Goal: Task Accomplishment & Management: Use online tool/utility

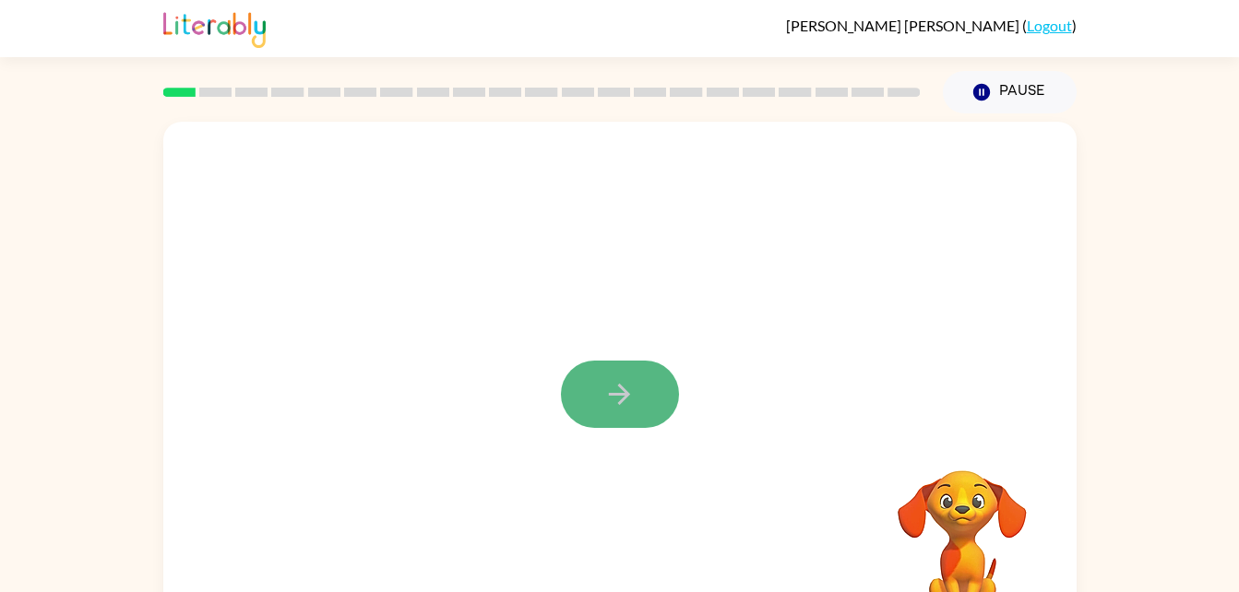
click at [656, 389] on button "button" at bounding box center [620, 394] width 118 height 67
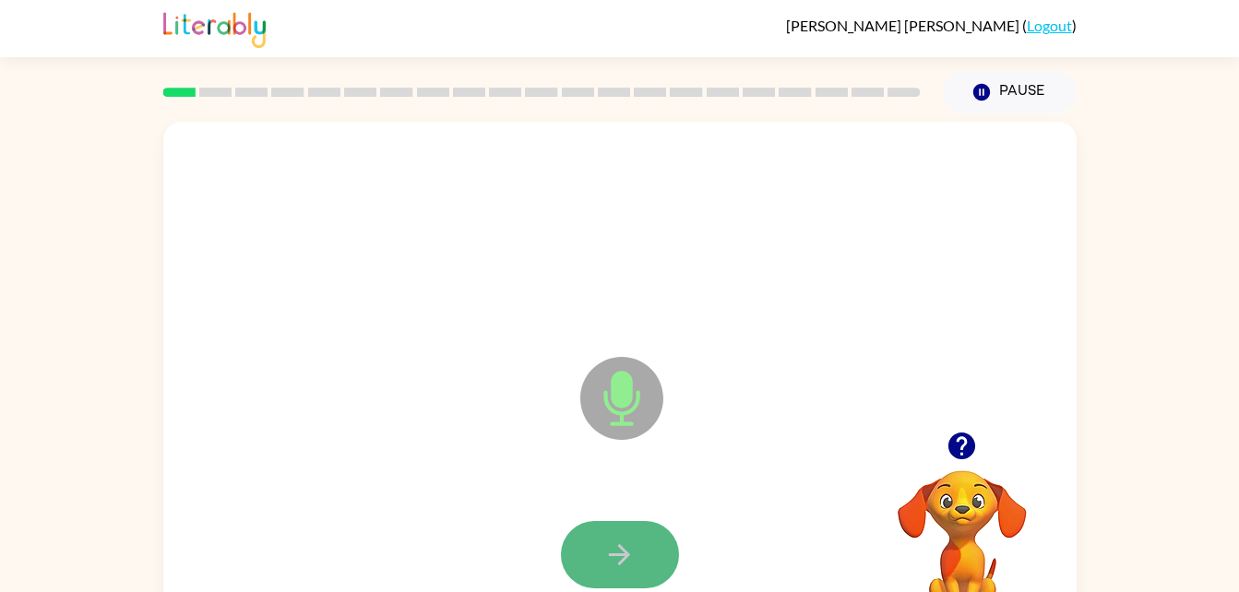
click at [616, 544] on icon "button" at bounding box center [620, 555] width 32 height 32
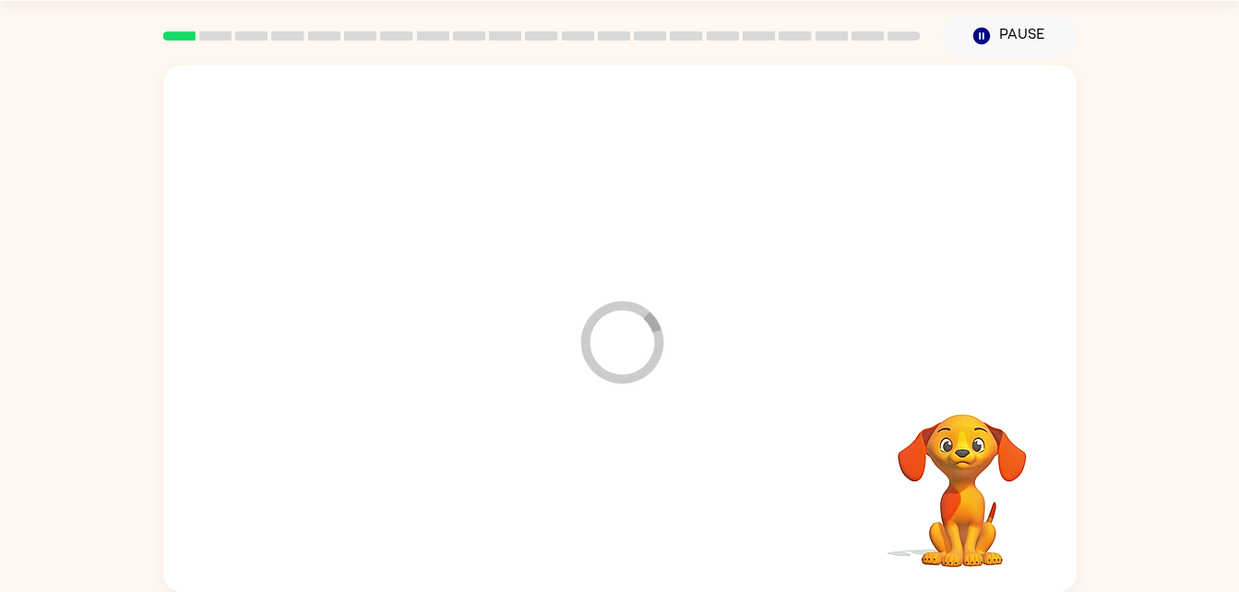
drag, startPoint x: 616, startPoint y: 544, endPoint x: 595, endPoint y: 494, distance: 53.8
click at [595, 494] on div at bounding box center [620, 499] width 877 height 151
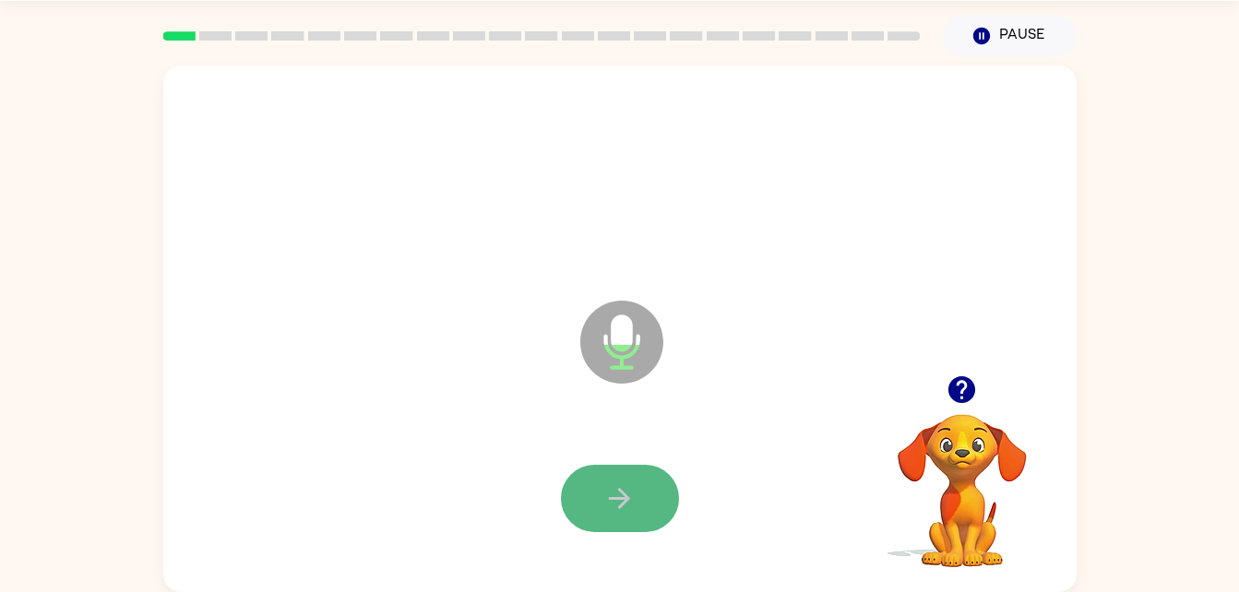
click at [628, 502] on icon "button" at bounding box center [620, 499] width 32 height 32
click at [647, 457] on div at bounding box center [620, 499] width 877 height 151
click at [647, 467] on button "button" at bounding box center [620, 498] width 118 height 67
click at [584, 516] on button "button" at bounding box center [620, 498] width 118 height 67
click at [604, 450] on div at bounding box center [620, 499] width 877 height 151
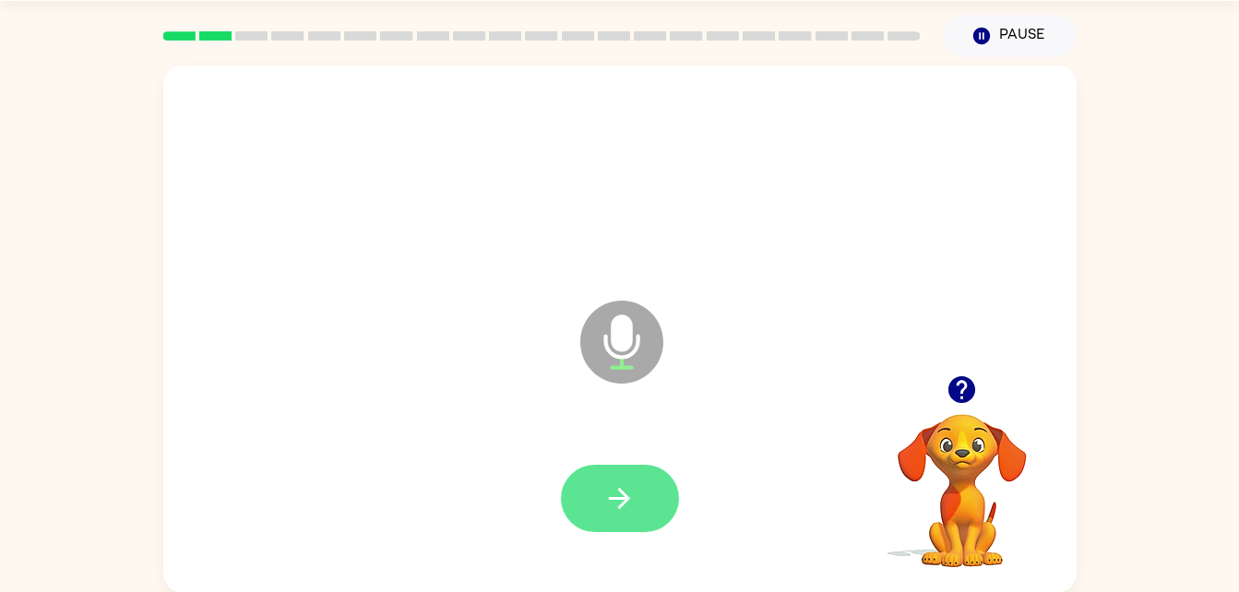
click at [597, 493] on button "button" at bounding box center [620, 498] width 118 height 67
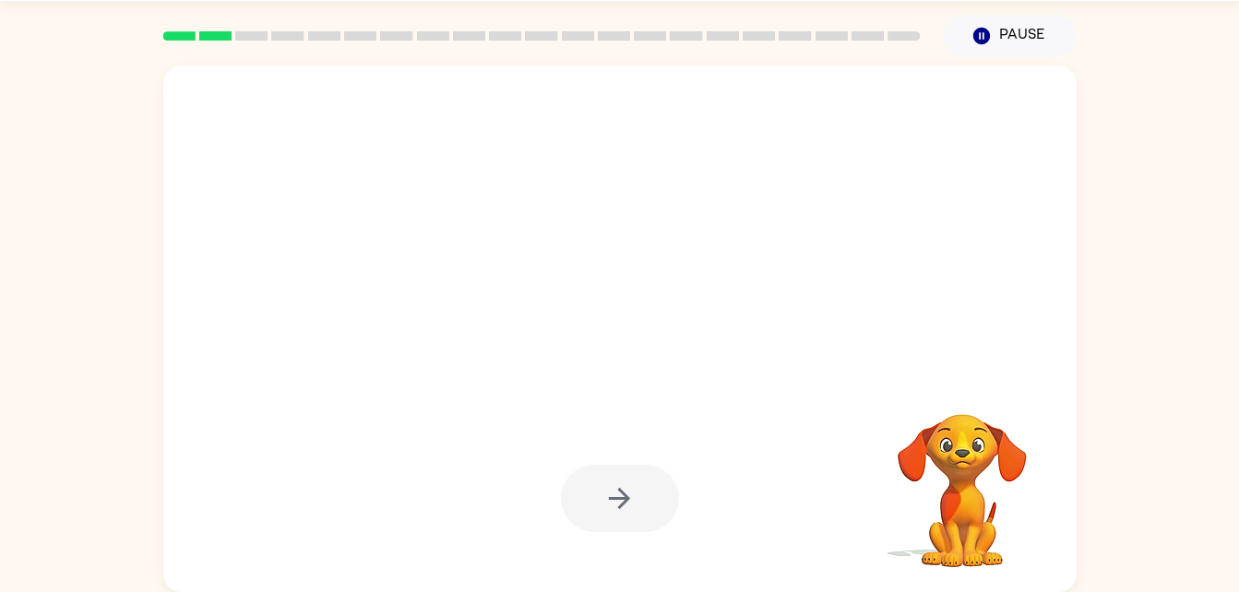
click at [640, 469] on div at bounding box center [620, 498] width 118 height 67
click at [622, 511] on div at bounding box center [620, 498] width 118 height 67
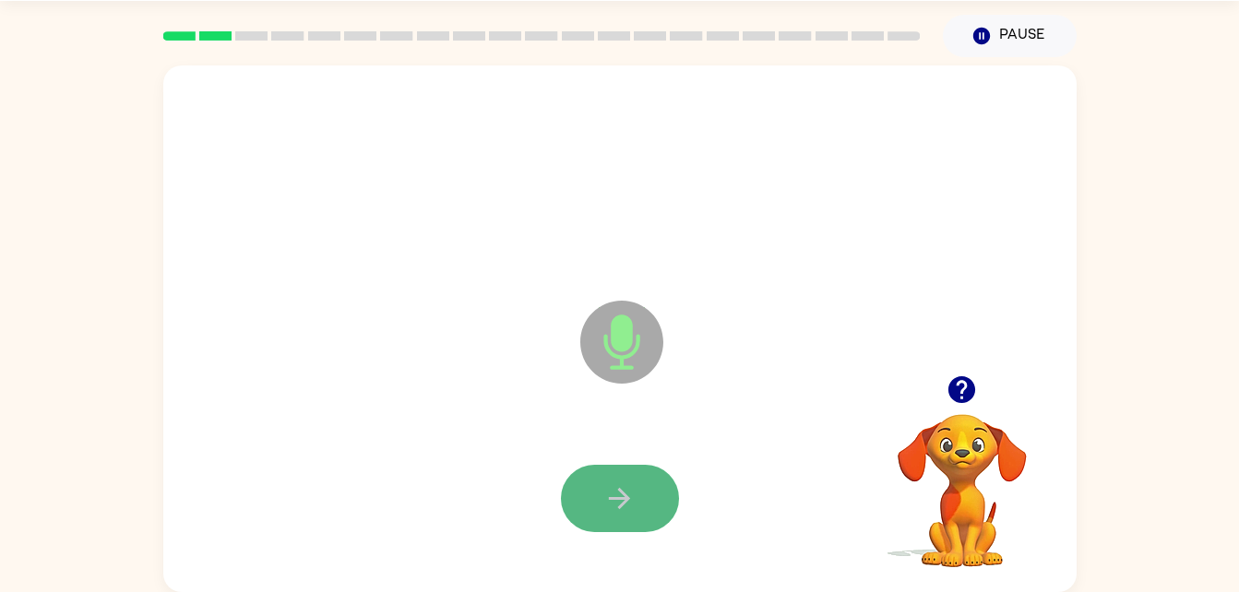
click at [622, 511] on icon "button" at bounding box center [620, 499] width 32 height 32
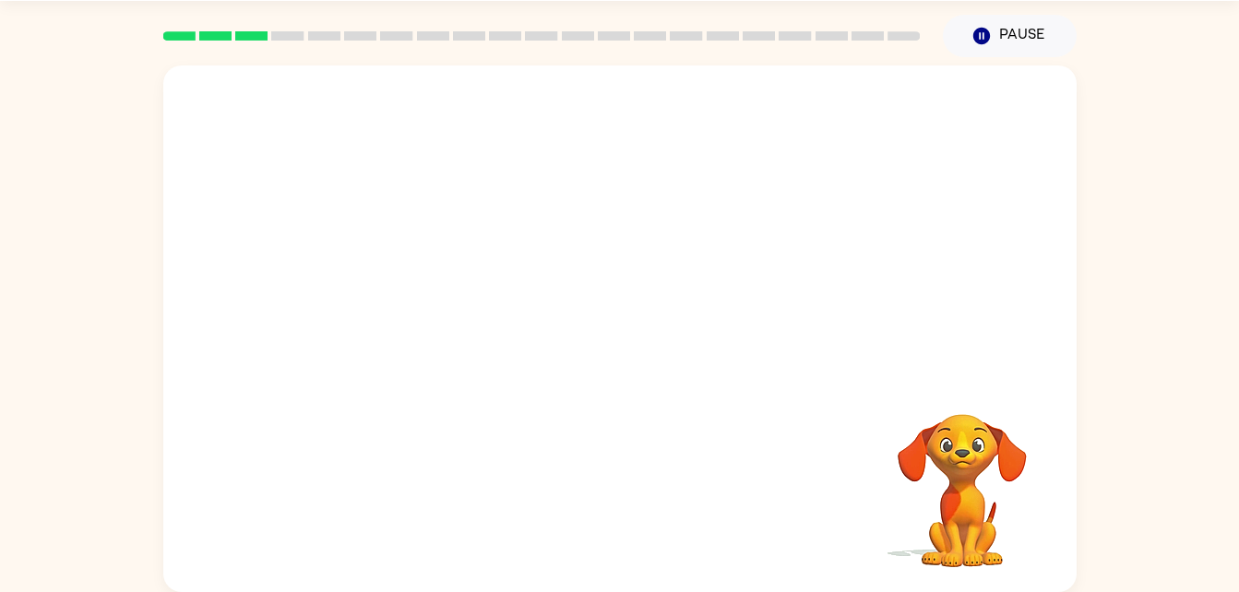
click at [624, 525] on div at bounding box center [620, 499] width 877 height 151
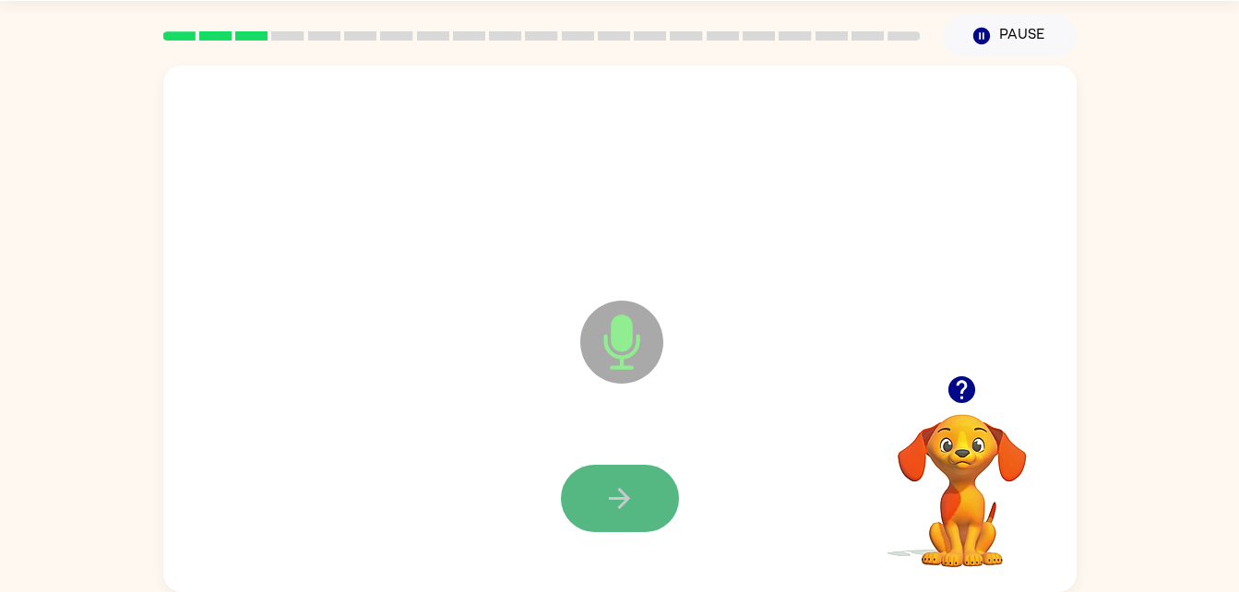
click at [624, 522] on button "button" at bounding box center [620, 498] width 118 height 67
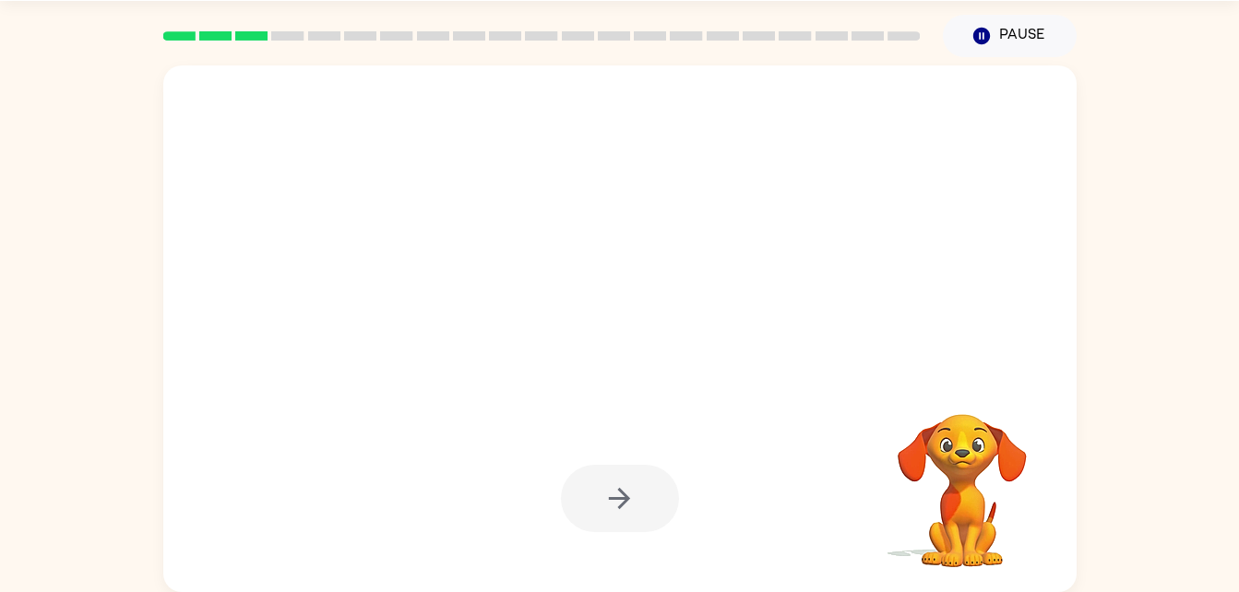
click at [624, 522] on div at bounding box center [620, 498] width 118 height 67
click at [624, 518] on div at bounding box center [620, 498] width 118 height 67
click at [854, 332] on div at bounding box center [620, 329] width 914 height 527
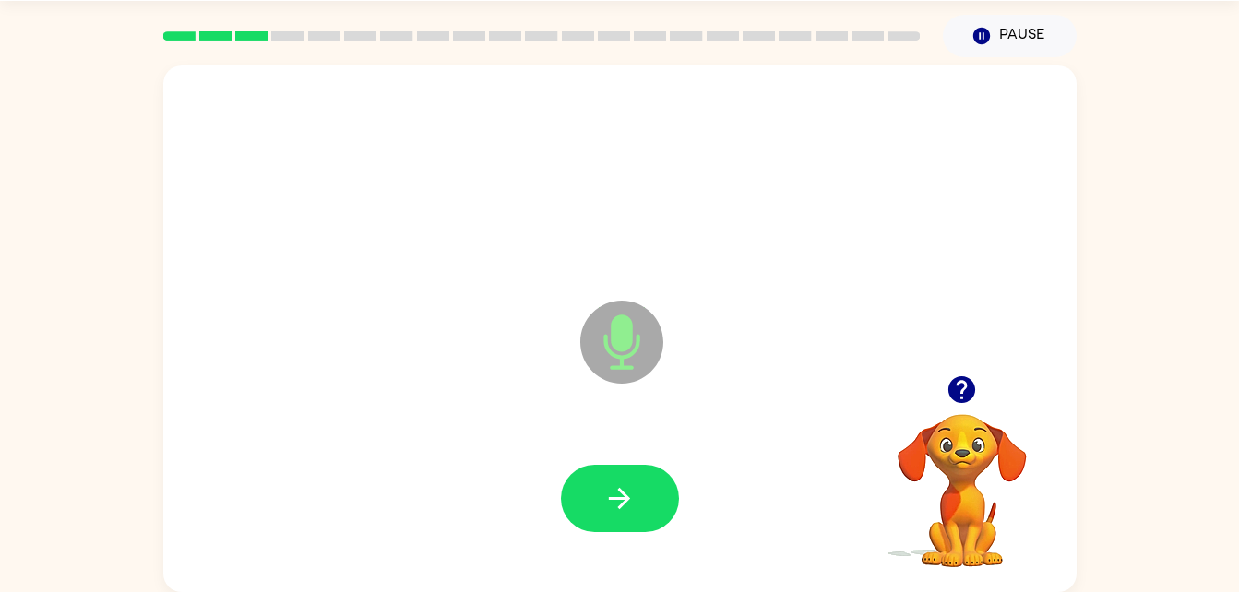
drag, startPoint x: 818, startPoint y: 360, endPoint x: 755, endPoint y: 397, distance: 72.8
click at [755, 397] on icon "Microphone The Microphone is here when it is your turn to talk" at bounding box center [714, 365] width 277 height 138
click at [646, 530] on button "button" at bounding box center [620, 498] width 118 height 67
click at [636, 483] on button "button" at bounding box center [620, 498] width 118 height 67
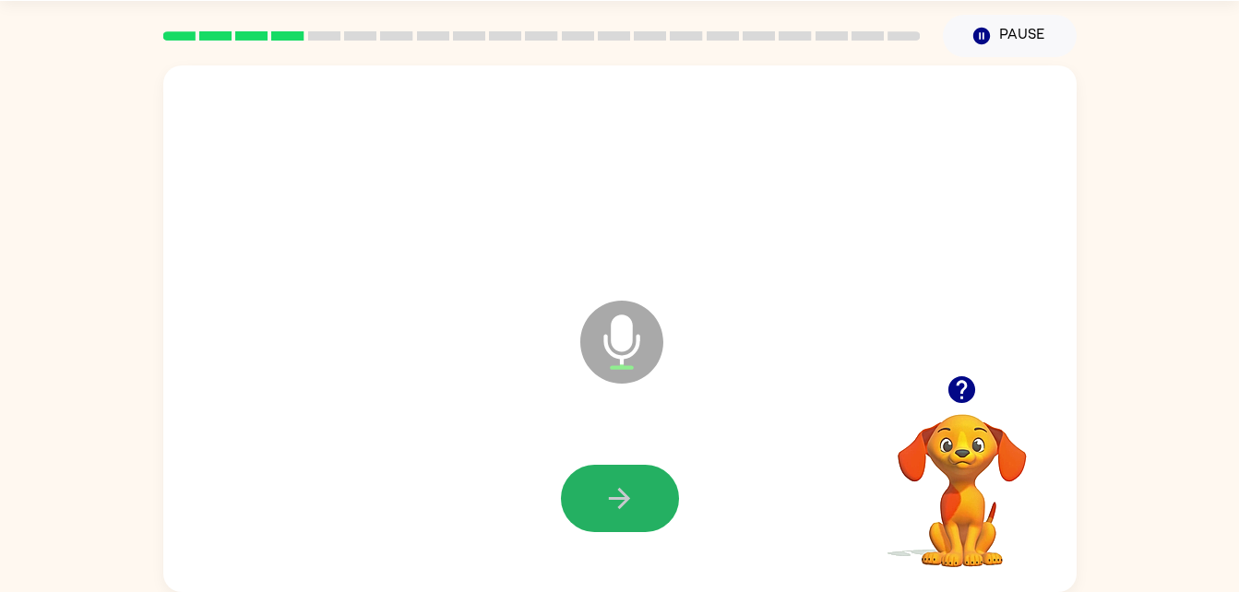
click at [603, 495] on button "button" at bounding box center [620, 498] width 118 height 67
click at [637, 504] on button "button" at bounding box center [620, 498] width 118 height 67
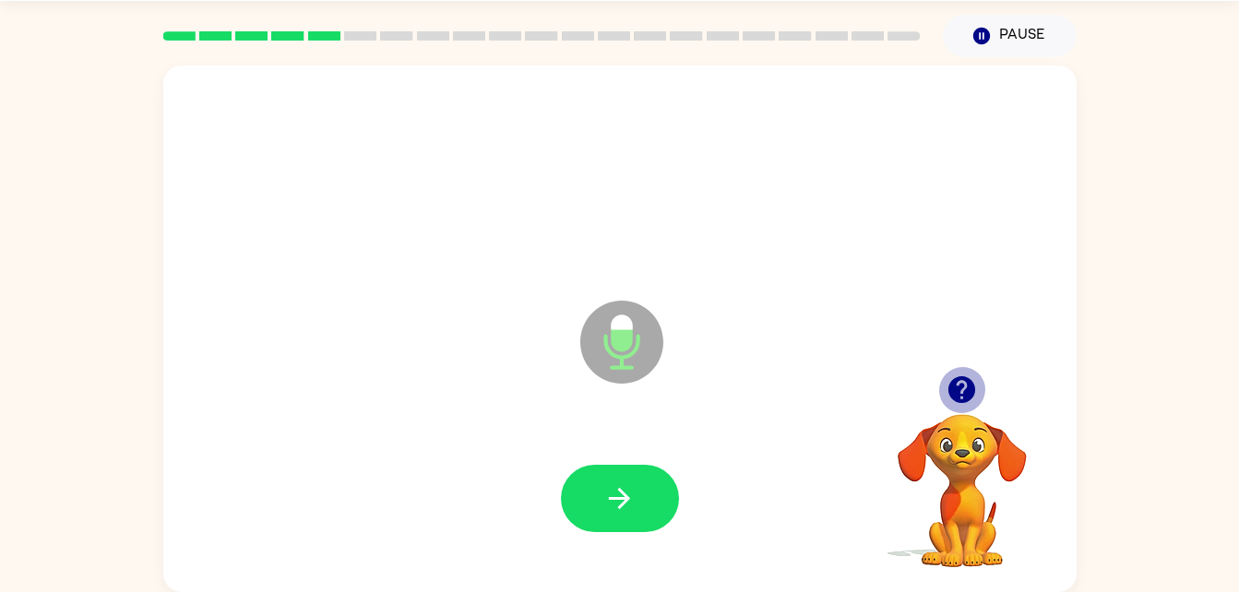
click at [963, 379] on icon "button" at bounding box center [962, 390] width 27 height 27
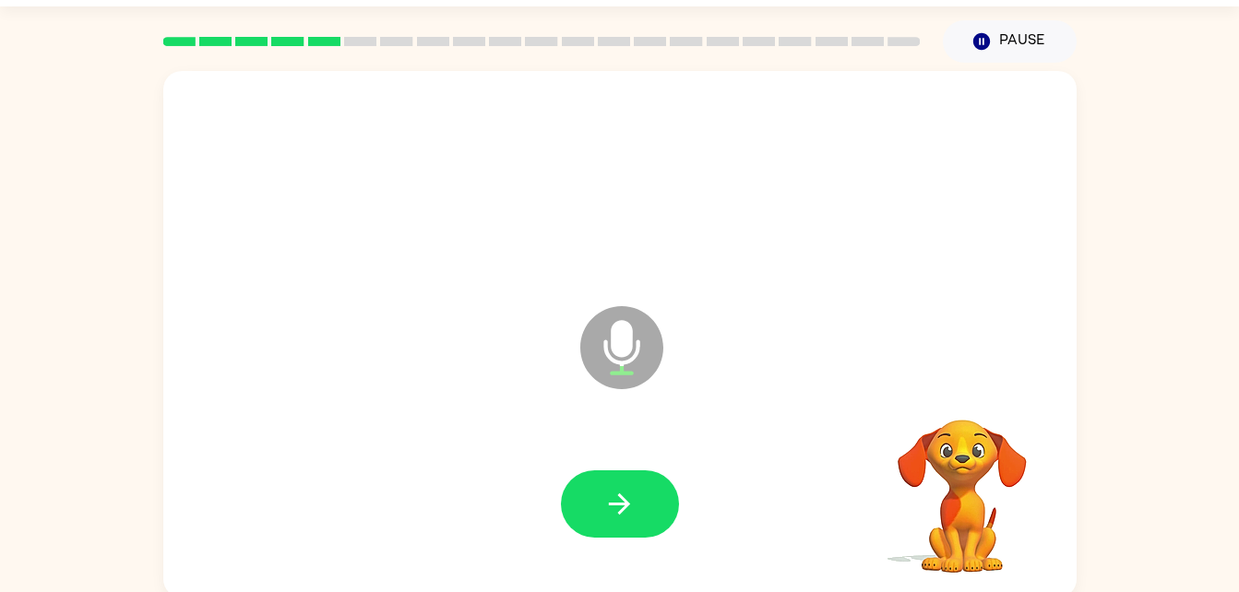
scroll to position [52, 0]
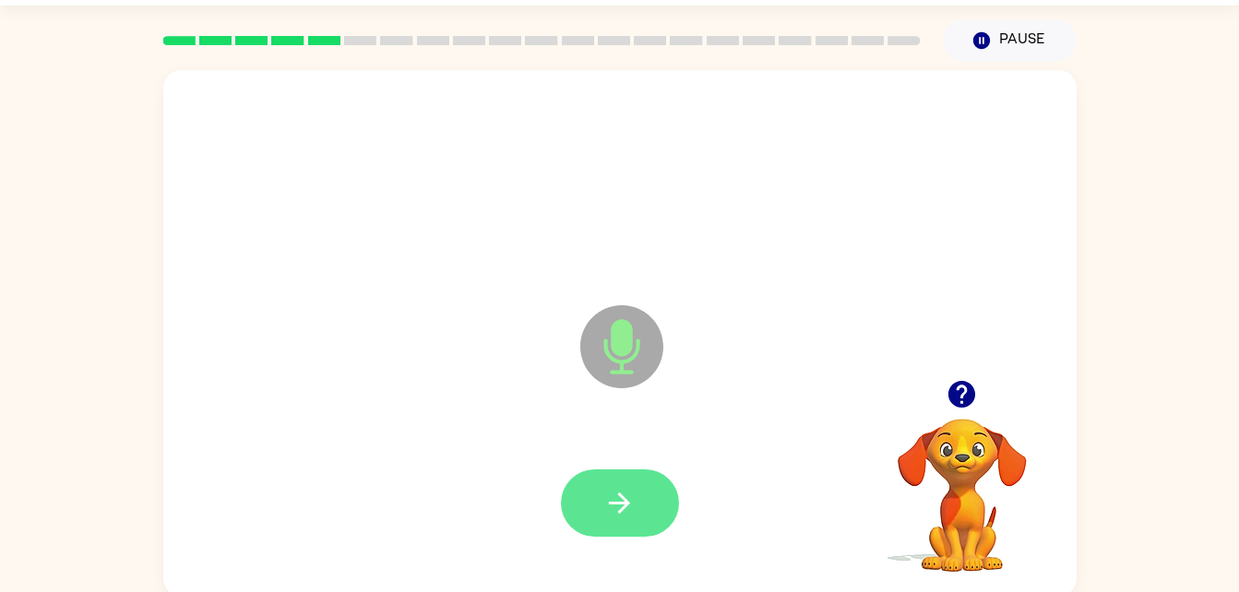
drag, startPoint x: 791, startPoint y: 520, endPoint x: 662, endPoint y: 478, distance: 136.0
click at [662, 478] on div at bounding box center [620, 503] width 877 height 151
click at [648, 496] on button "button" at bounding box center [620, 503] width 118 height 67
click at [643, 493] on button "button" at bounding box center [620, 503] width 118 height 67
click at [638, 473] on button "button" at bounding box center [620, 503] width 118 height 67
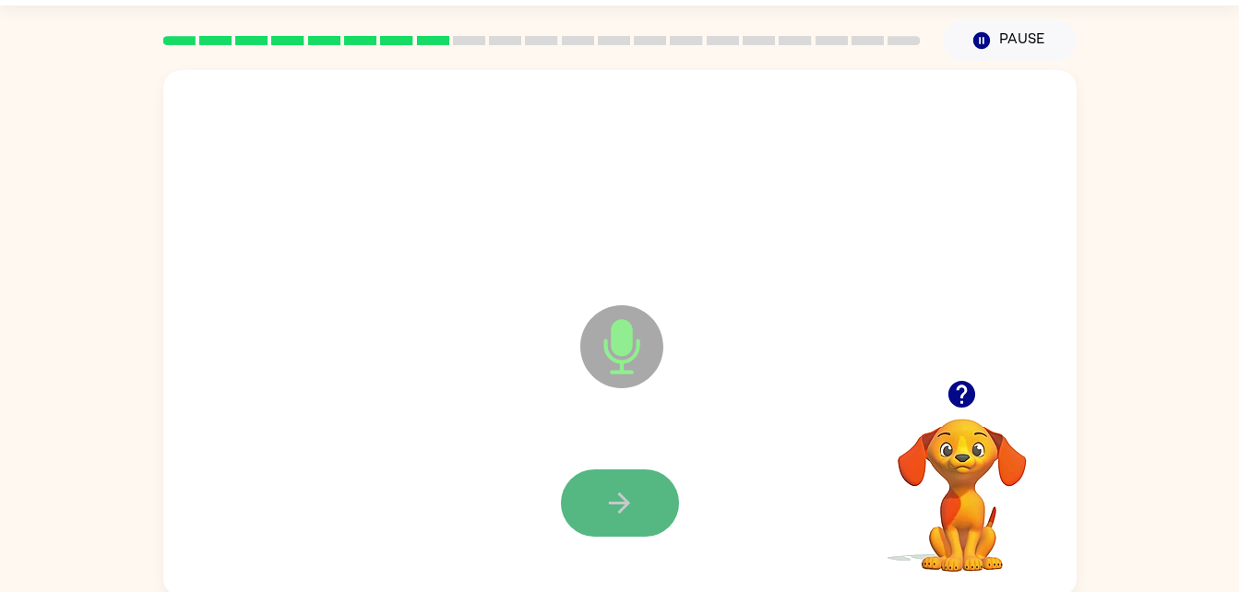
click at [645, 498] on button "button" at bounding box center [620, 503] width 118 height 67
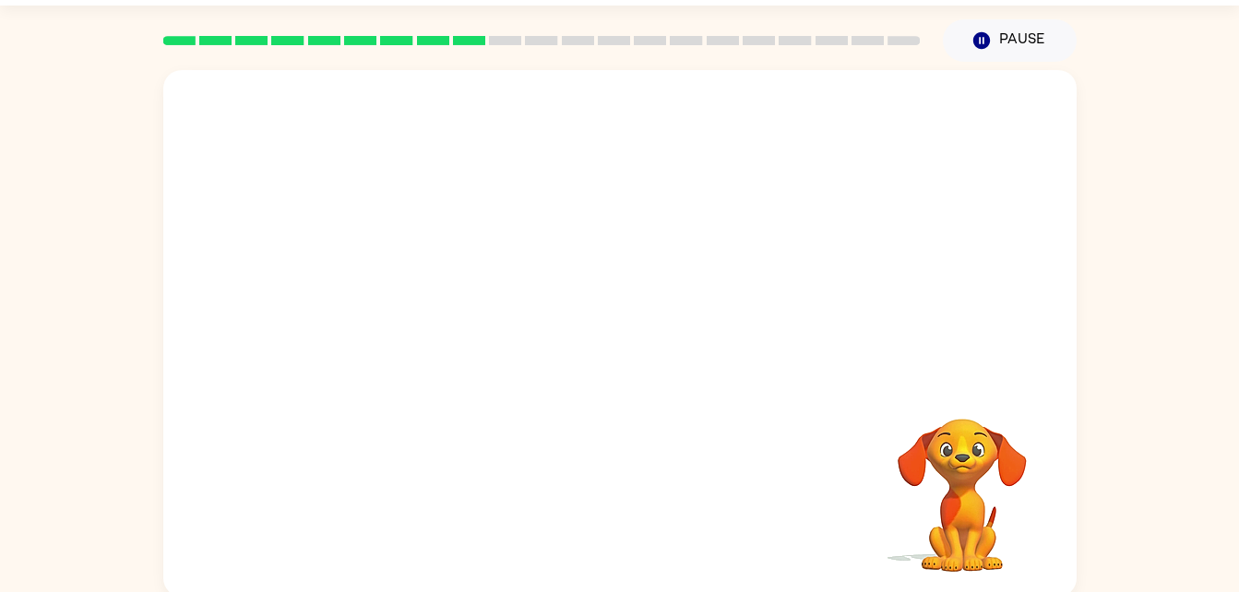
click at [1191, 455] on div "Your browser must support playing .mp4 files to use Literably. Please try using…" at bounding box center [619, 329] width 1239 height 535
click at [1190, 450] on div "Your browser must support playing .mp4 files to use Literably. Please try using…" at bounding box center [619, 329] width 1239 height 535
drag, startPoint x: 1190, startPoint y: 450, endPoint x: 430, endPoint y: 529, distance: 763.5
click at [430, 529] on div at bounding box center [620, 503] width 877 height 151
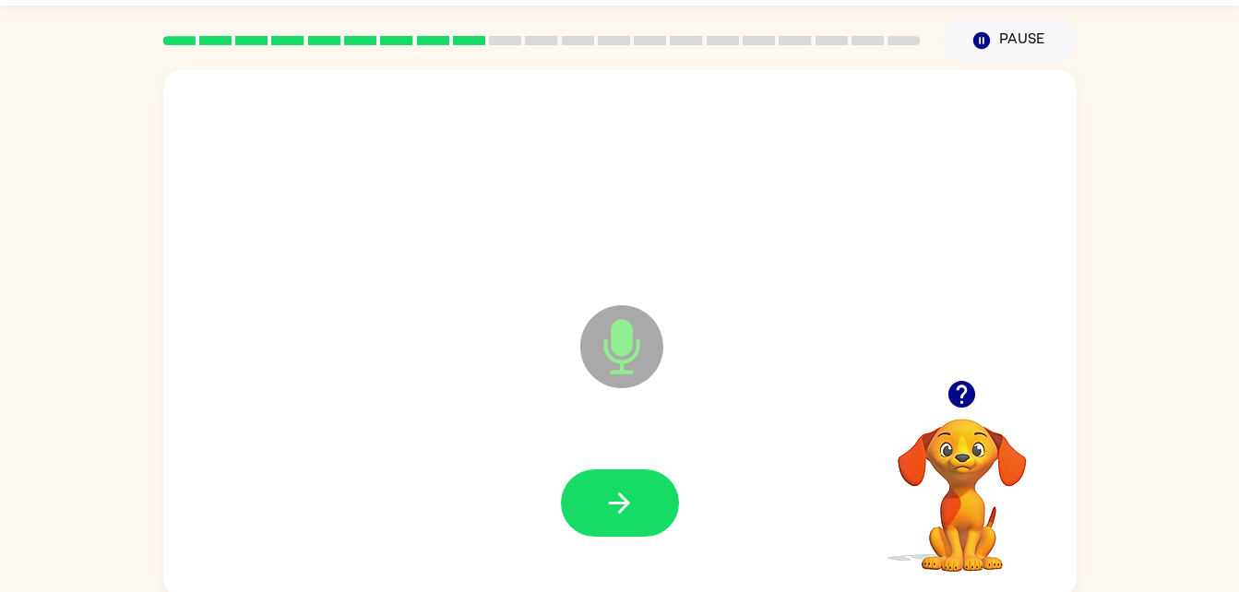
click at [657, 459] on div at bounding box center [620, 503] width 877 height 151
click at [643, 495] on button "button" at bounding box center [620, 503] width 118 height 67
click at [649, 495] on button "button" at bounding box center [620, 503] width 118 height 67
drag, startPoint x: 649, startPoint y: 495, endPoint x: 698, endPoint y: 497, distance: 49.0
click at [698, 497] on div at bounding box center [620, 503] width 877 height 151
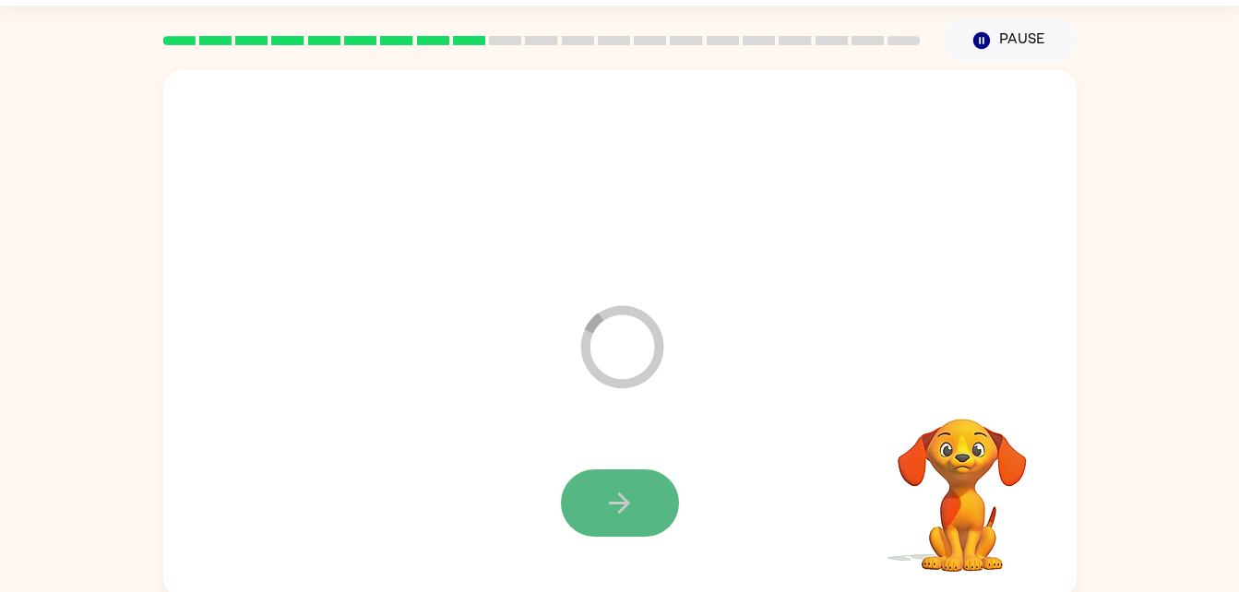
click at [605, 475] on button "button" at bounding box center [620, 503] width 118 height 67
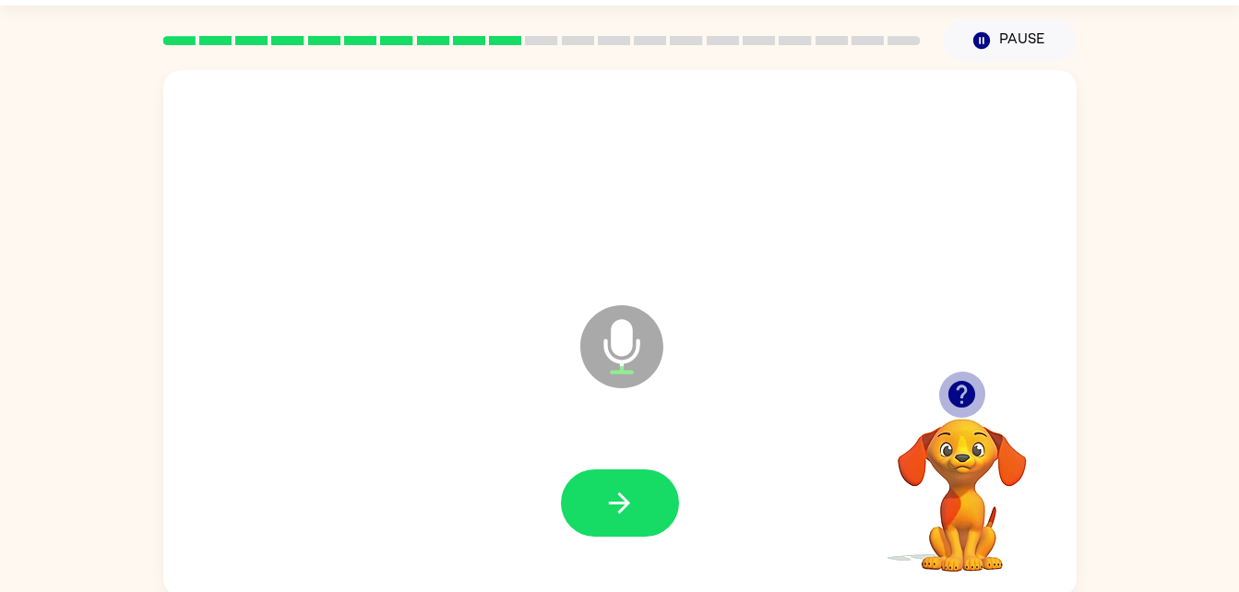
click at [967, 389] on icon "button" at bounding box center [962, 394] width 32 height 32
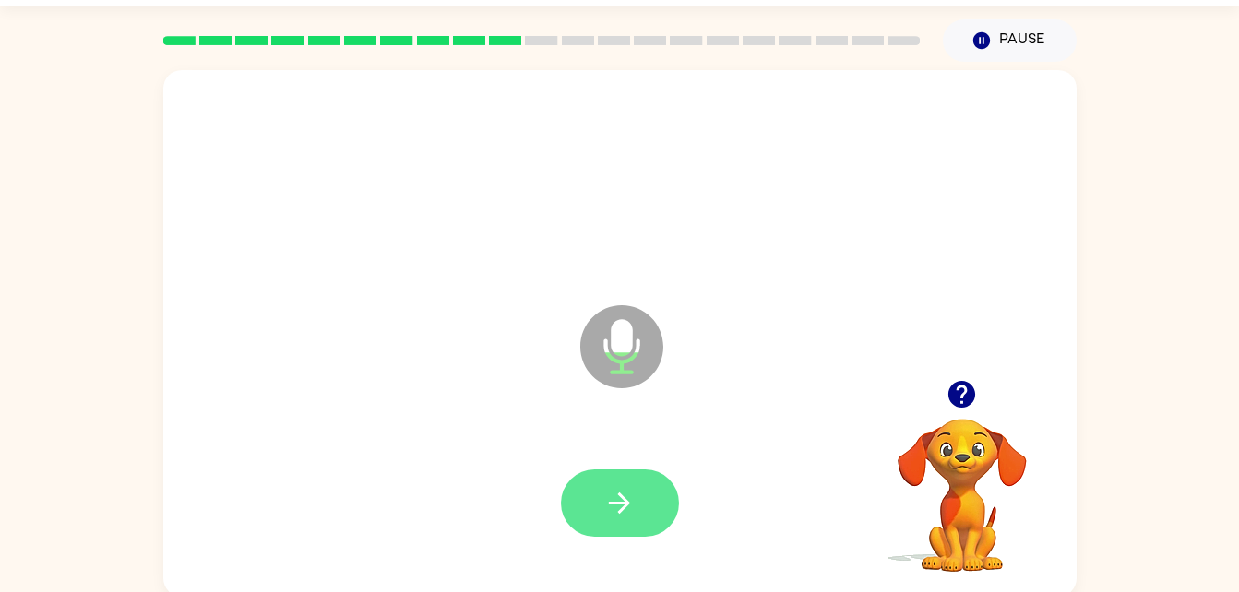
click at [624, 500] on icon "button" at bounding box center [619, 503] width 21 height 21
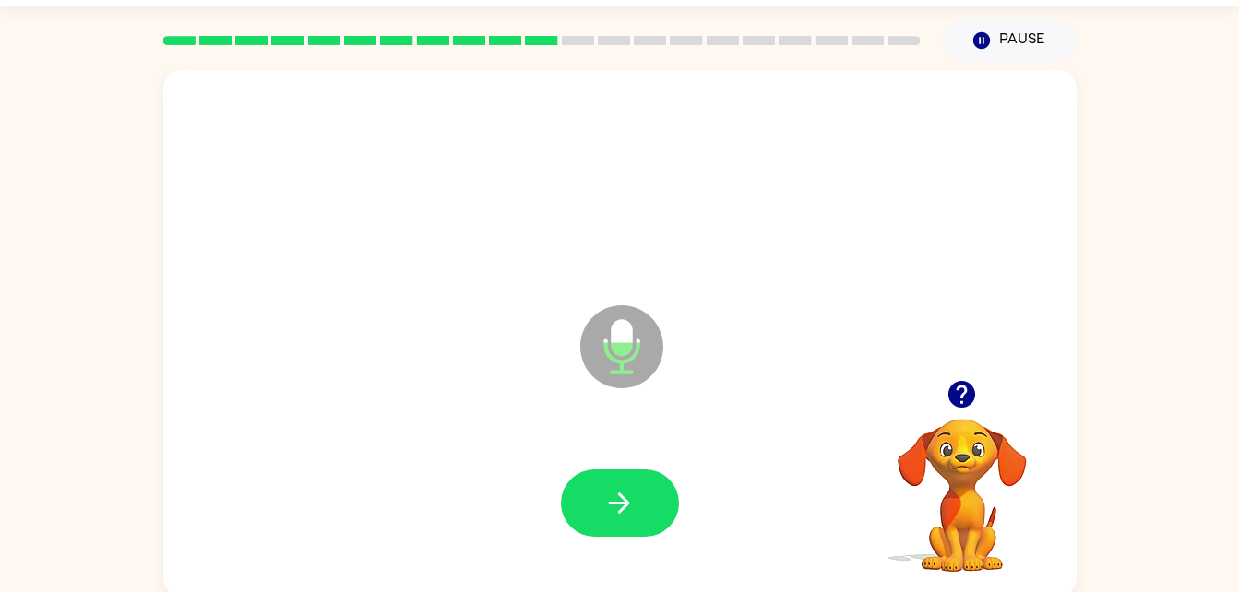
drag, startPoint x: 624, startPoint y: 500, endPoint x: 541, endPoint y: 421, distance: 114.9
click at [581, 487] on button "button" at bounding box center [620, 503] width 118 height 67
click at [637, 520] on button "button" at bounding box center [620, 503] width 118 height 67
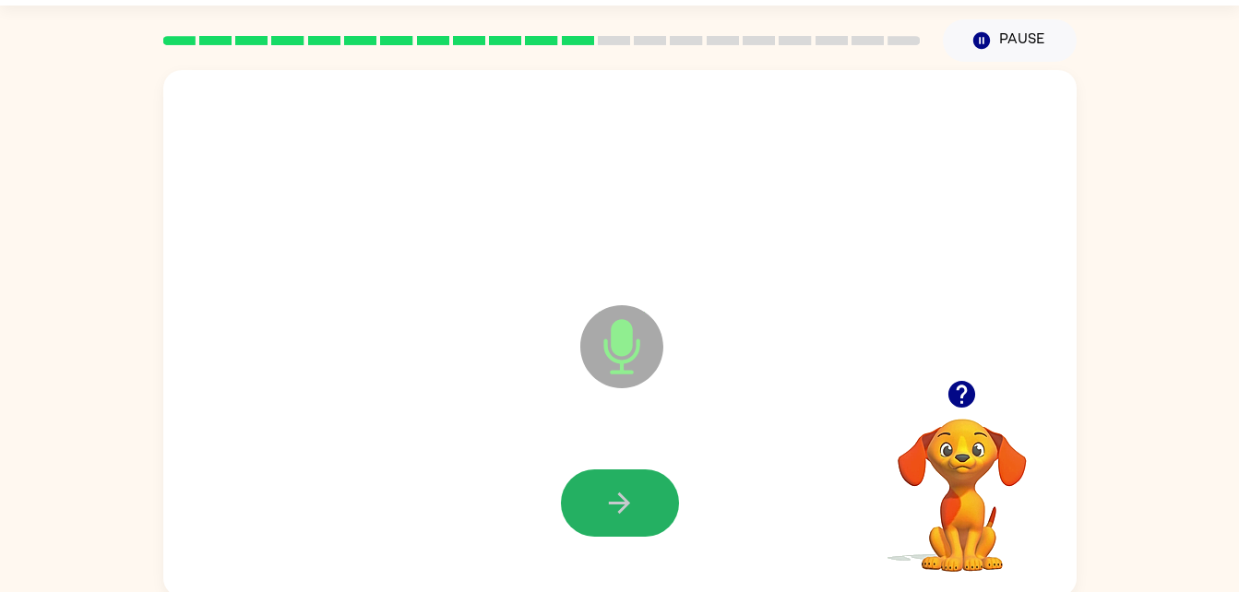
click at [637, 520] on button "button" at bounding box center [620, 503] width 118 height 67
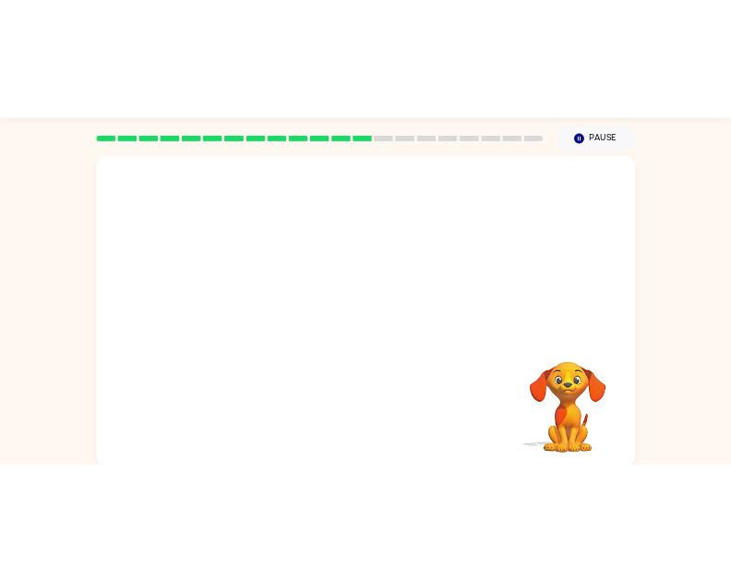
scroll to position [56, 0]
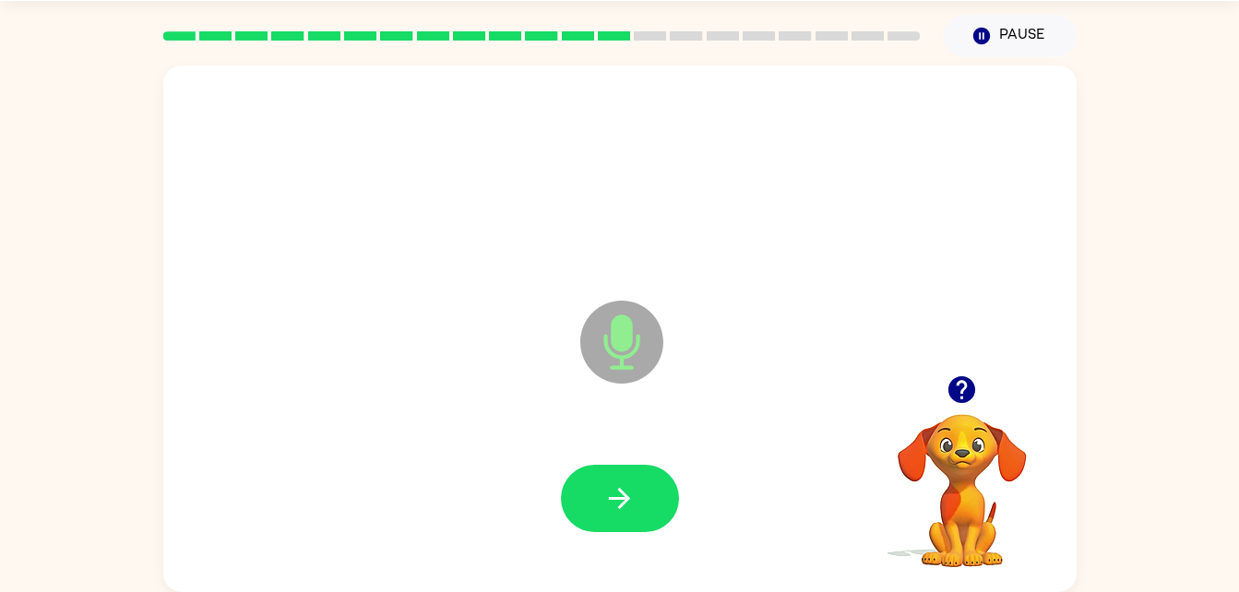
drag, startPoint x: 616, startPoint y: 536, endPoint x: 617, endPoint y: 457, distance: 79.4
click at [617, 457] on div at bounding box center [620, 499] width 877 height 151
click at [595, 493] on button "button" at bounding box center [620, 498] width 118 height 67
drag, startPoint x: 595, startPoint y: 493, endPoint x: 573, endPoint y: 500, distance: 23.3
click at [597, 498] on button "button" at bounding box center [620, 498] width 118 height 67
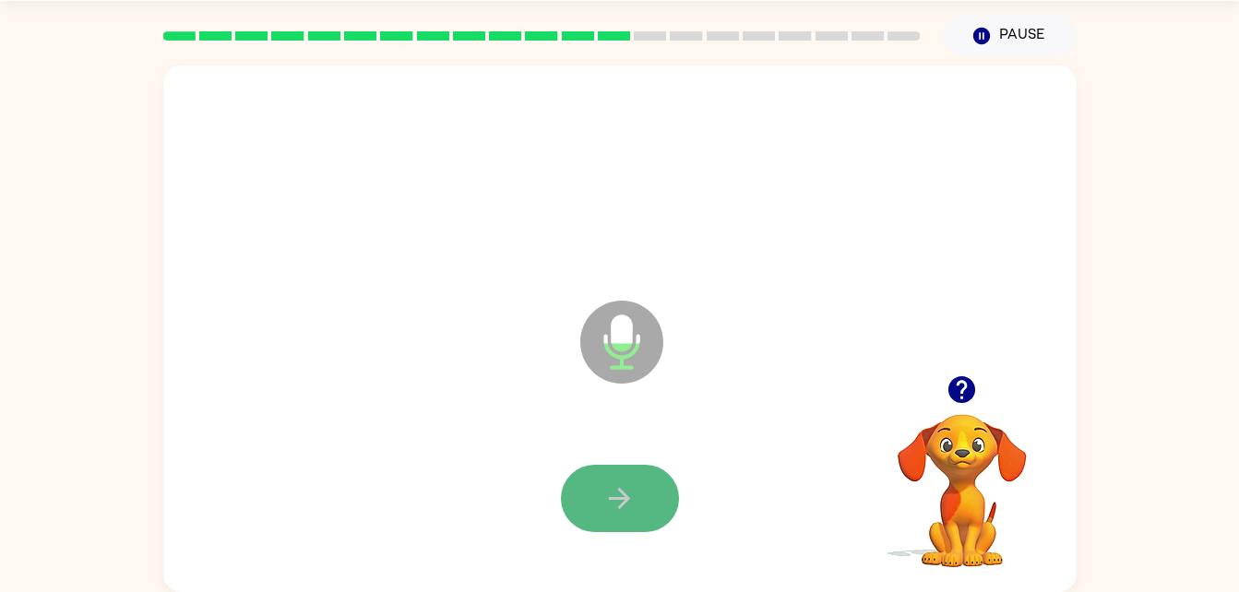
click at [574, 508] on button "button" at bounding box center [620, 498] width 118 height 67
drag, startPoint x: 574, startPoint y: 508, endPoint x: 593, endPoint y: 515, distance: 20.7
click at [593, 515] on button "button" at bounding box center [620, 498] width 118 height 67
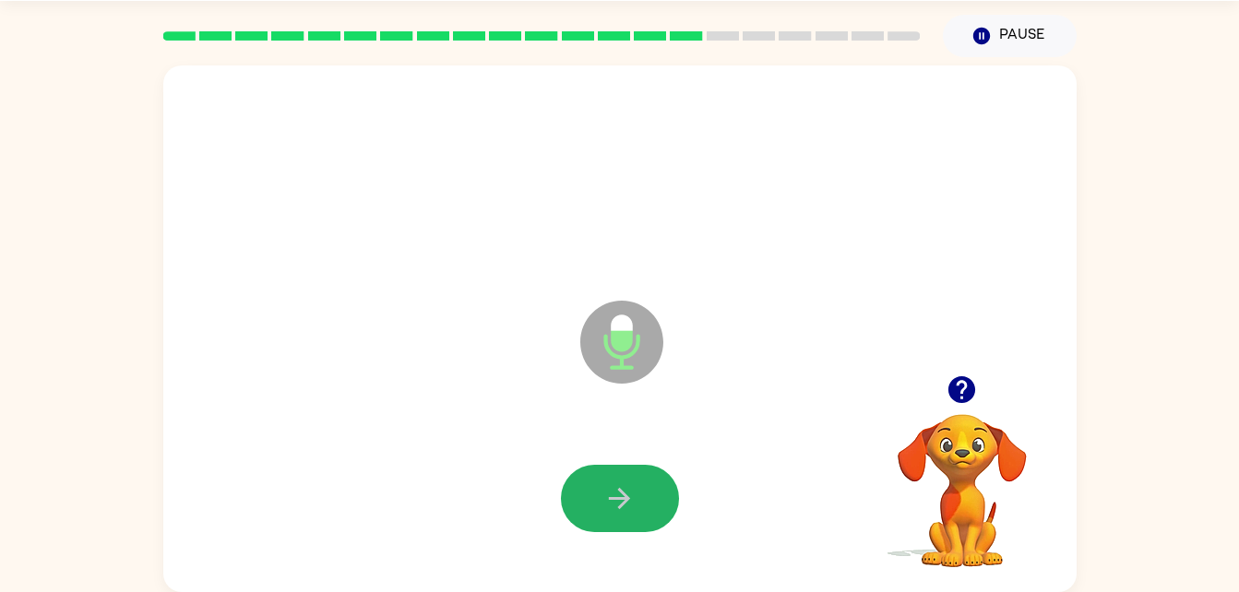
click at [610, 520] on button "button" at bounding box center [620, 498] width 118 height 67
click at [613, 510] on icon "button" at bounding box center [620, 499] width 32 height 32
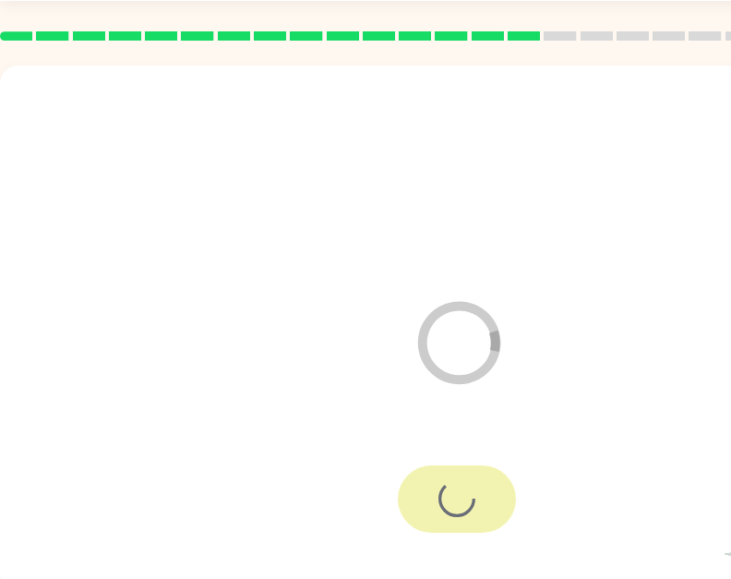
click at [629, 503] on div at bounding box center [456, 499] width 877 height 151
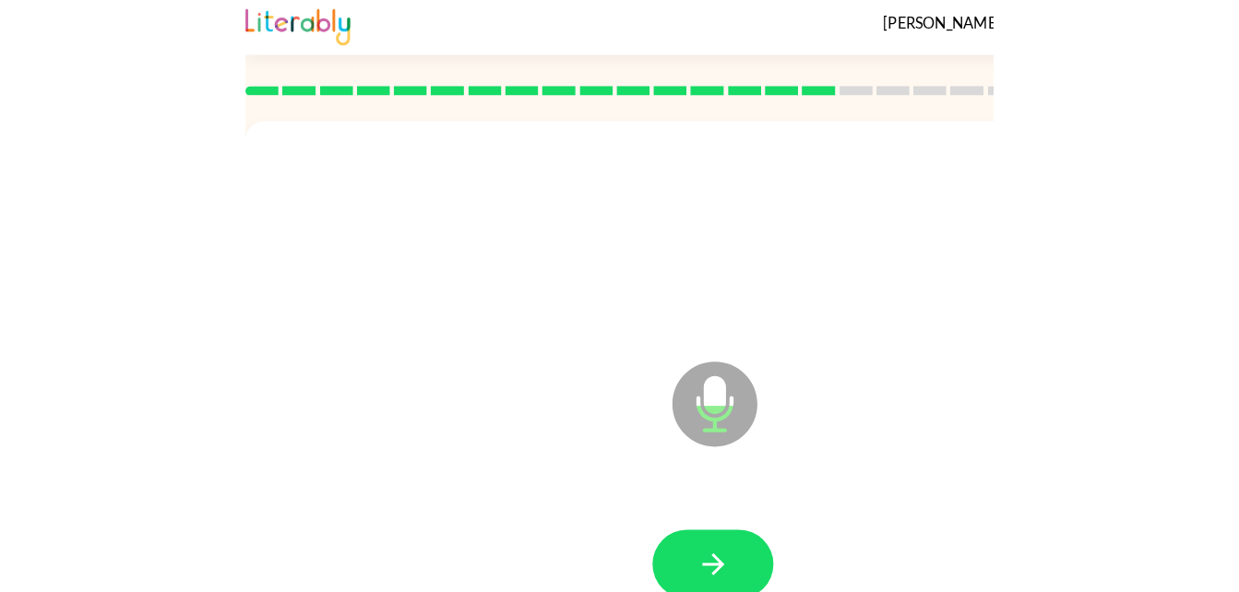
scroll to position [0, 0]
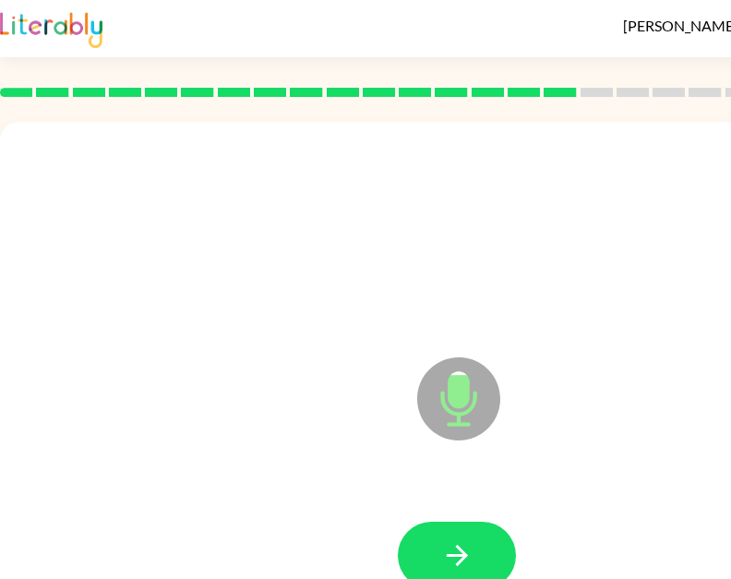
click at [482, 180] on div at bounding box center [456, 234] width 877 height 151
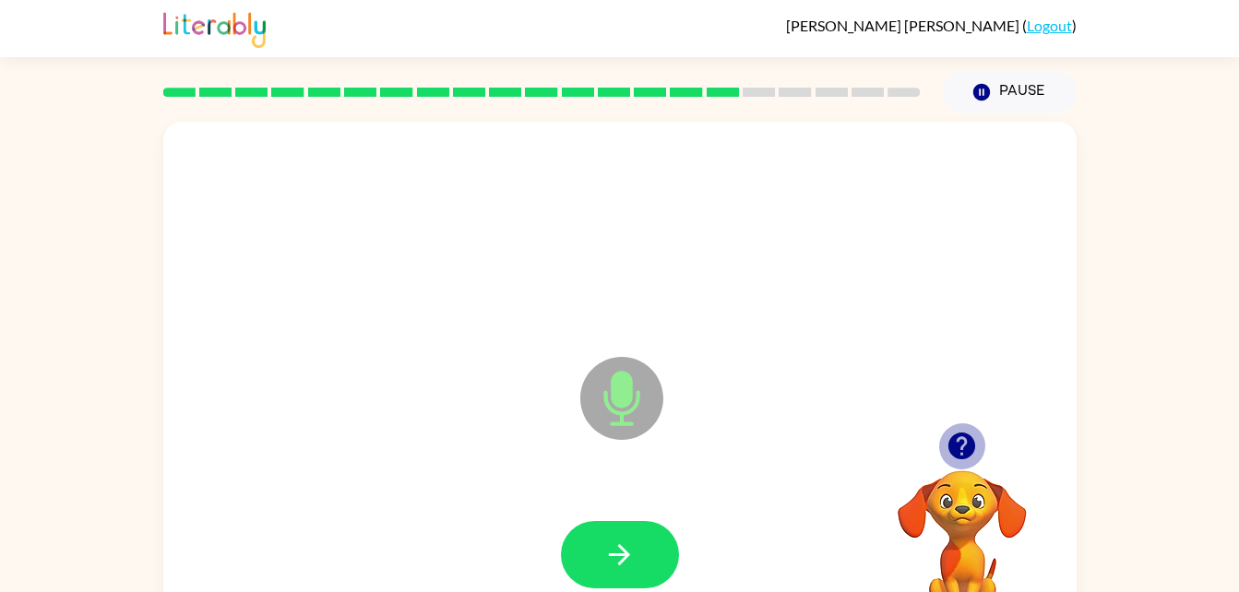
click at [963, 442] on icon "button" at bounding box center [962, 446] width 27 height 27
drag, startPoint x: 963, startPoint y: 442, endPoint x: 664, endPoint y: 596, distance: 335.6
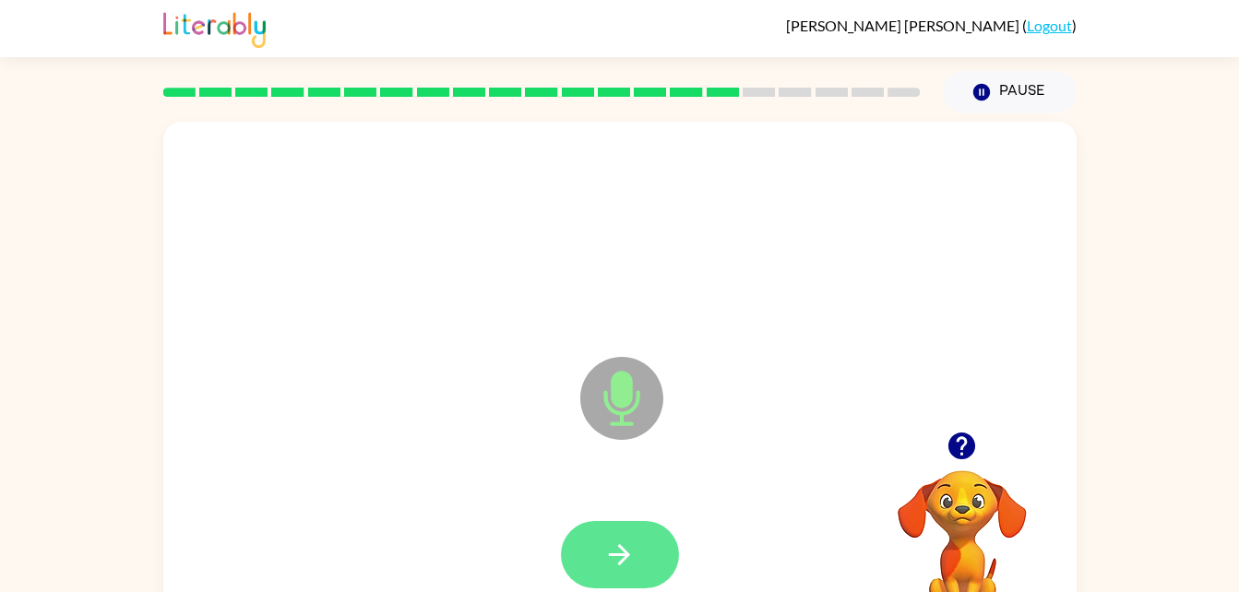
drag, startPoint x: 664, startPoint y: 596, endPoint x: 630, endPoint y: 556, distance: 52.4
click at [630, 556] on icon "button" at bounding box center [620, 555] width 32 height 32
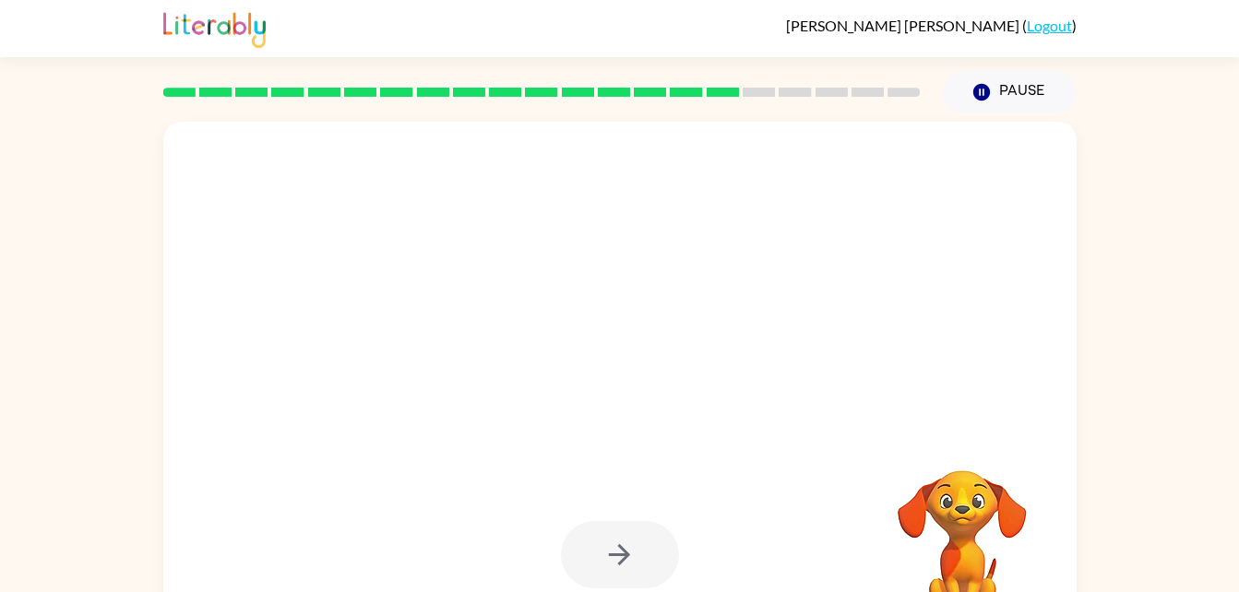
click at [630, 556] on div at bounding box center [620, 554] width 118 height 67
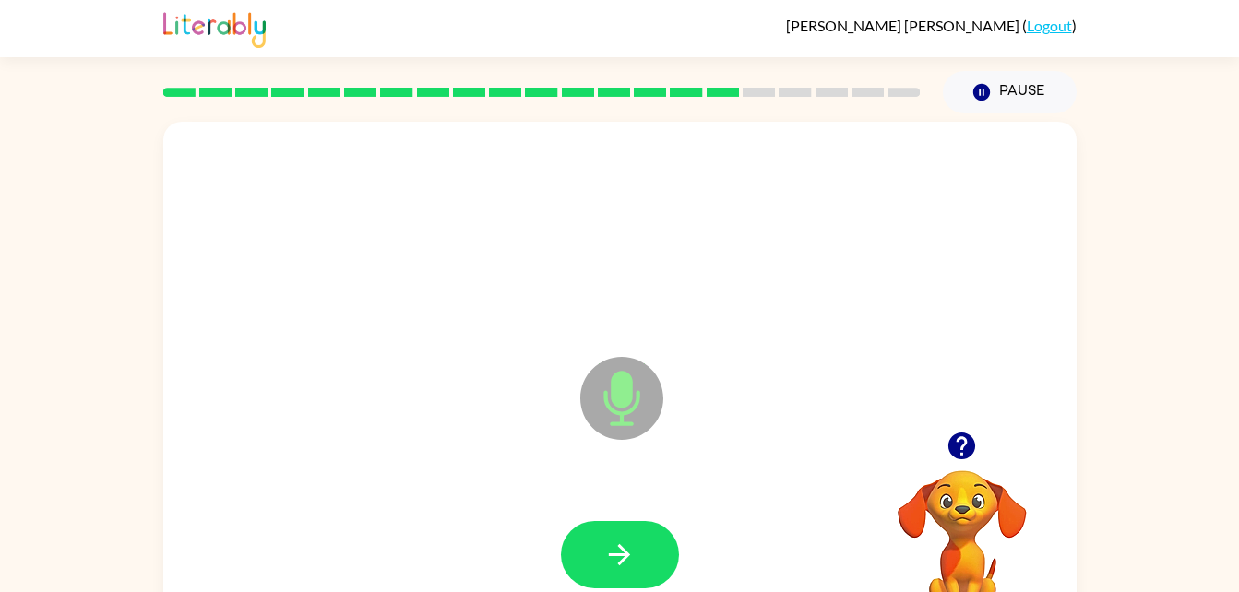
click at [966, 453] on icon "button" at bounding box center [962, 446] width 27 height 27
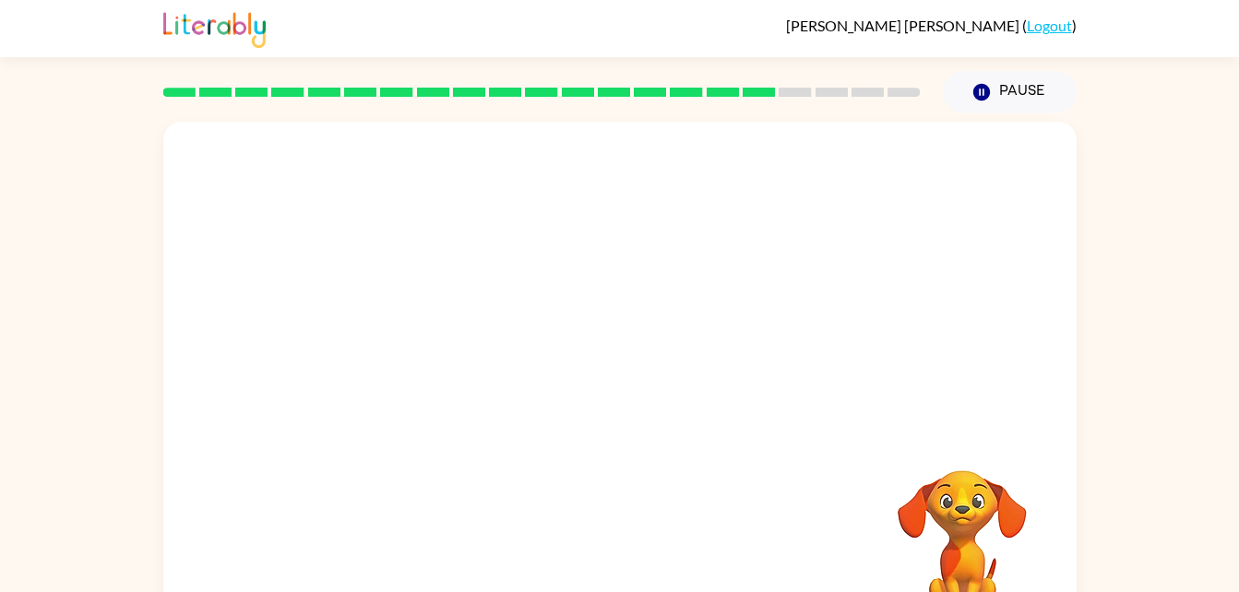
click at [646, 542] on div "Your browser must support playing .mp4 files to use Literably. Please try using…" at bounding box center [620, 385] width 914 height 527
click at [965, 514] on video "Your browser must support playing .mp4 files to use Literably. Please try using…" at bounding box center [962, 534] width 185 height 185
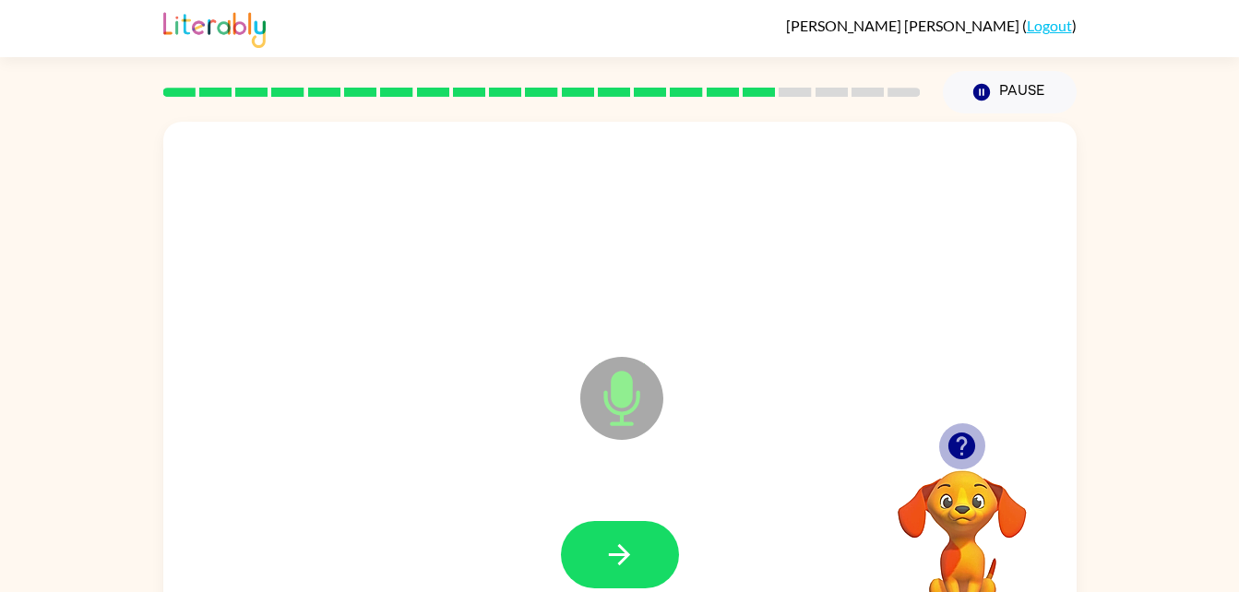
click at [965, 453] on icon "button" at bounding box center [962, 446] width 27 height 27
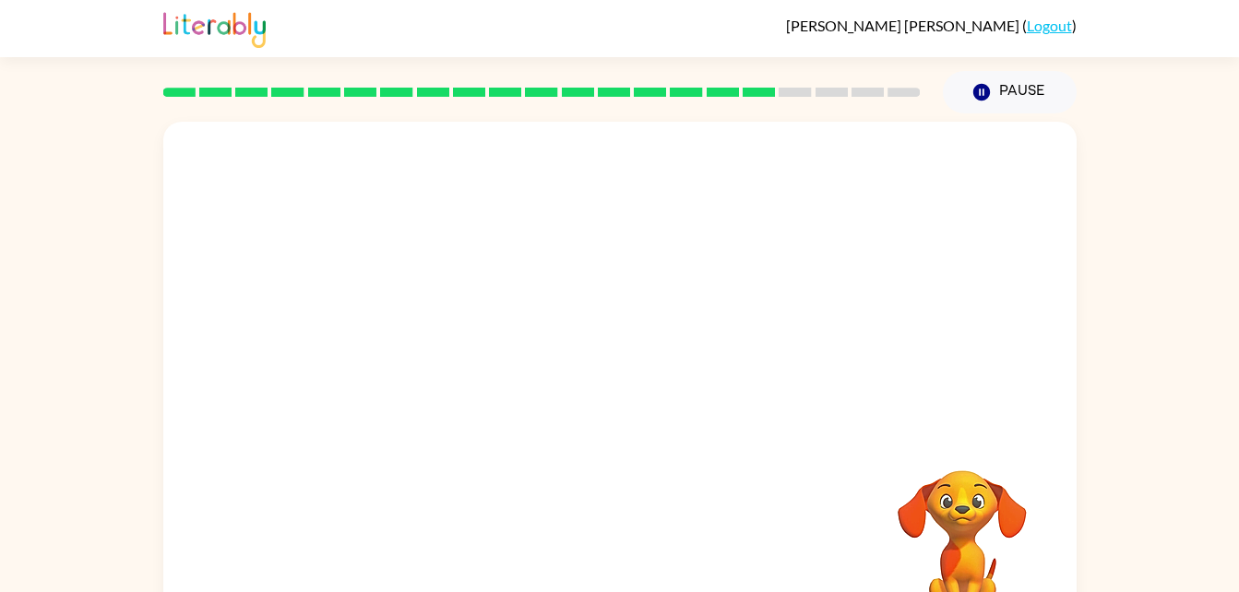
drag, startPoint x: 965, startPoint y: 453, endPoint x: 869, endPoint y: 452, distance: 96.0
click at [870, 452] on video "Your browser must support playing .mp4 files to use Literably. Please try using…" at bounding box center [962, 534] width 185 height 185
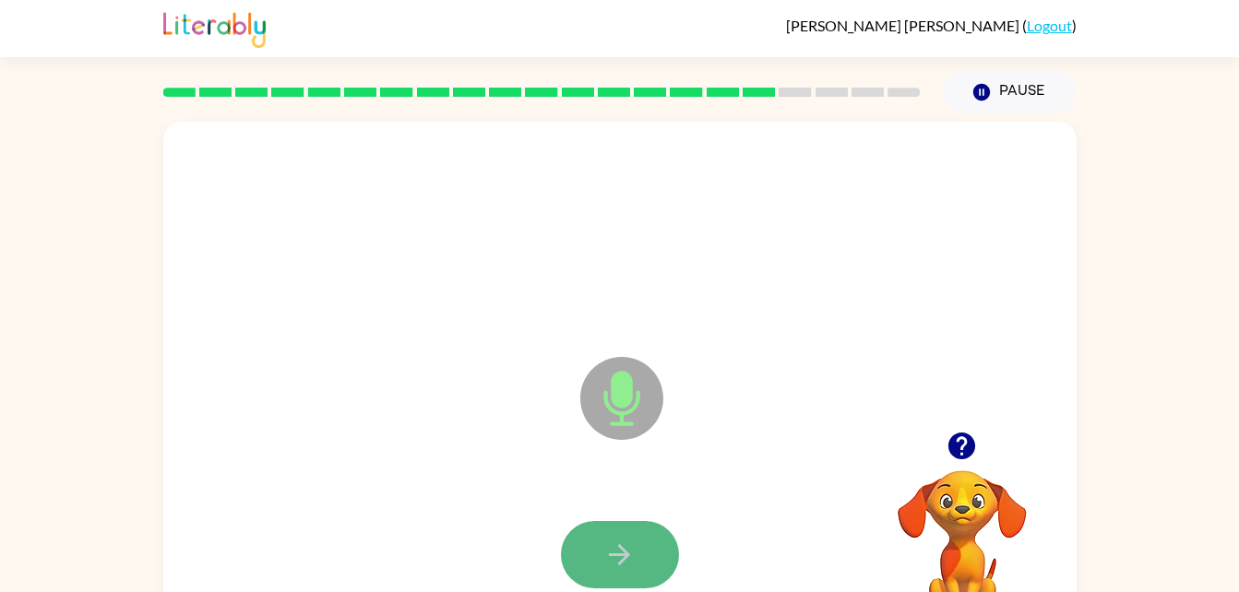
click at [628, 553] on icon "button" at bounding box center [619, 554] width 21 height 21
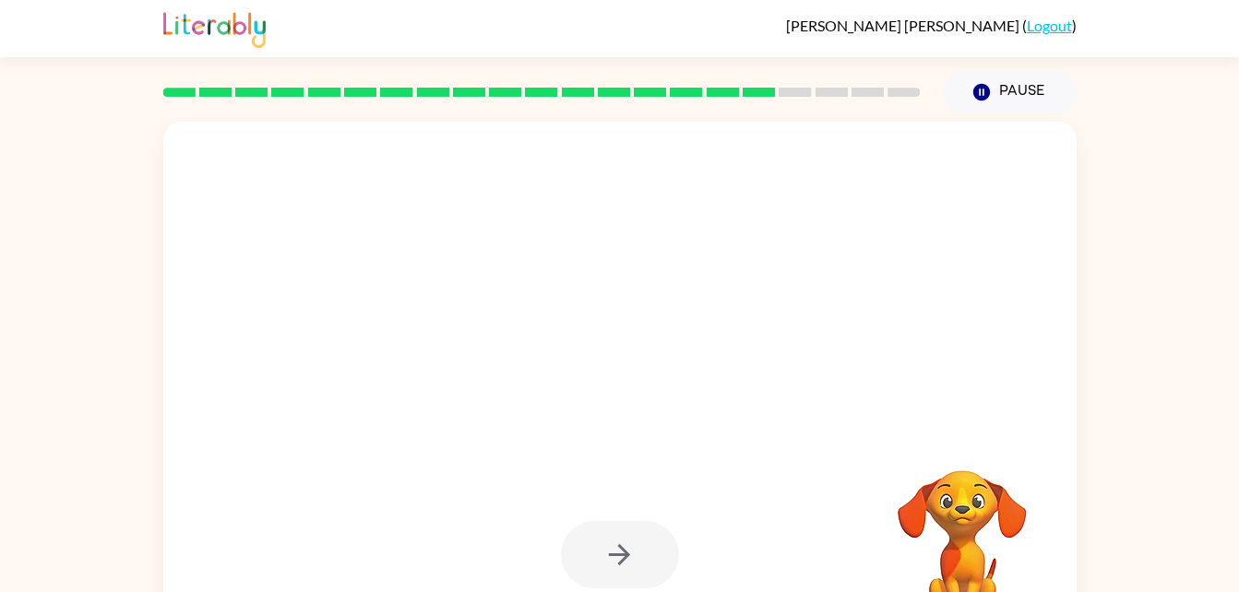
click at [628, 553] on div at bounding box center [620, 554] width 118 height 67
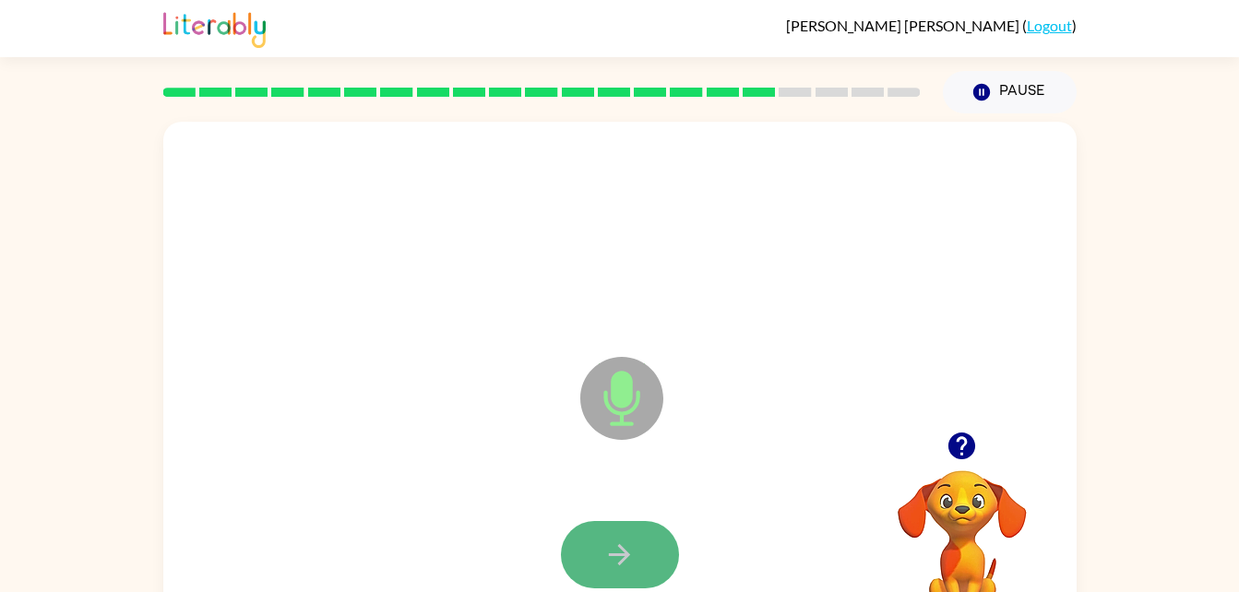
click at [617, 556] on icon "button" at bounding box center [619, 554] width 21 height 21
click at [617, 558] on icon "button" at bounding box center [620, 555] width 32 height 32
click at [649, 532] on button "button" at bounding box center [620, 554] width 118 height 67
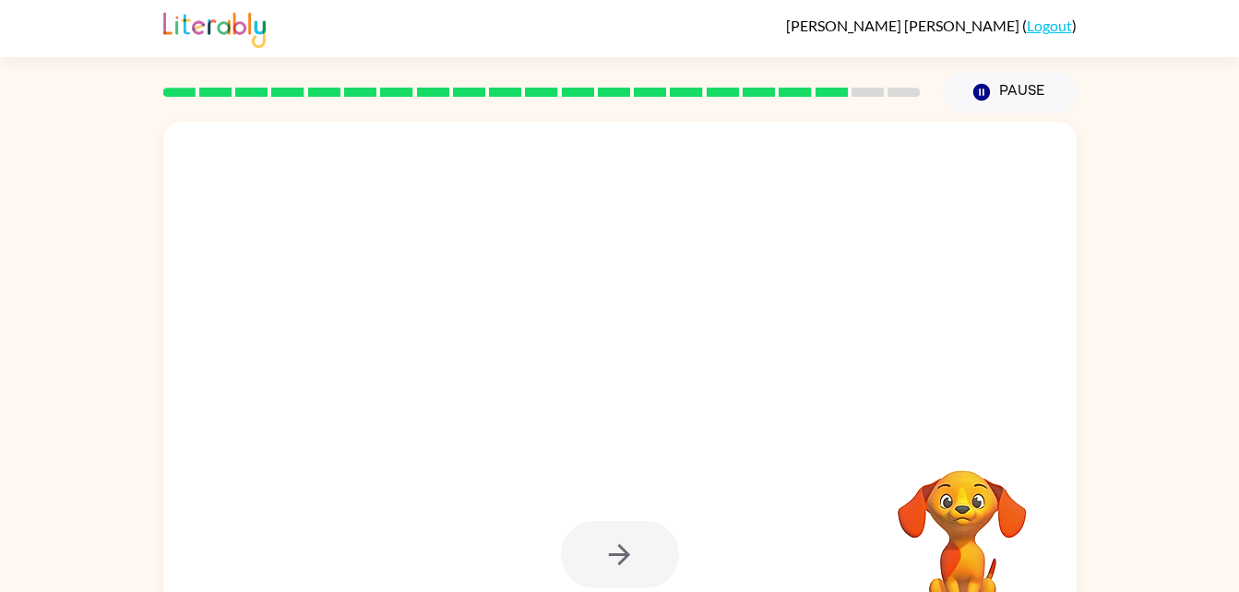
click at [645, 541] on div at bounding box center [620, 554] width 118 height 67
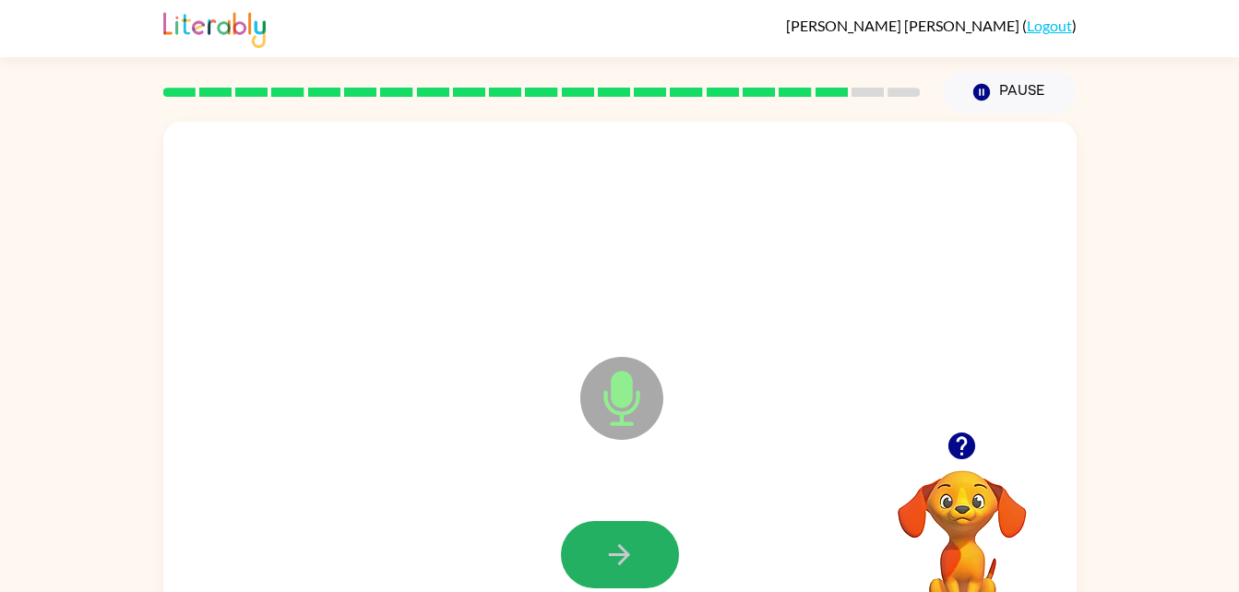
click at [624, 556] on icon "button" at bounding box center [620, 555] width 32 height 32
click at [629, 523] on button "button" at bounding box center [620, 554] width 118 height 67
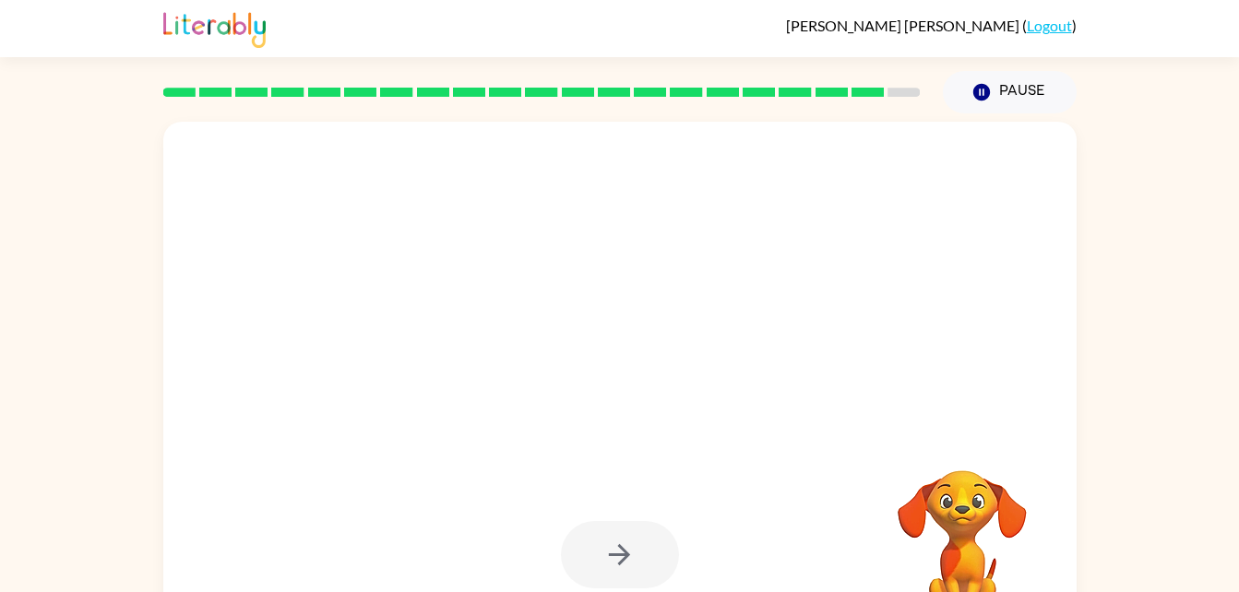
click at [629, 523] on div at bounding box center [620, 554] width 118 height 67
drag, startPoint x: 974, startPoint y: 534, endPoint x: 989, endPoint y: 535, distance: 15.7
click at [989, 535] on video "Your browser must support playing .mp4 files to use Literably. Please try using…" at bounding box center [962, 534] width 185 height 185
click at [977, 528] on video "Your browser must support playing .mp4 files to use Literably. Please try using…" at bounding box center [962, 534] width 185 height 185
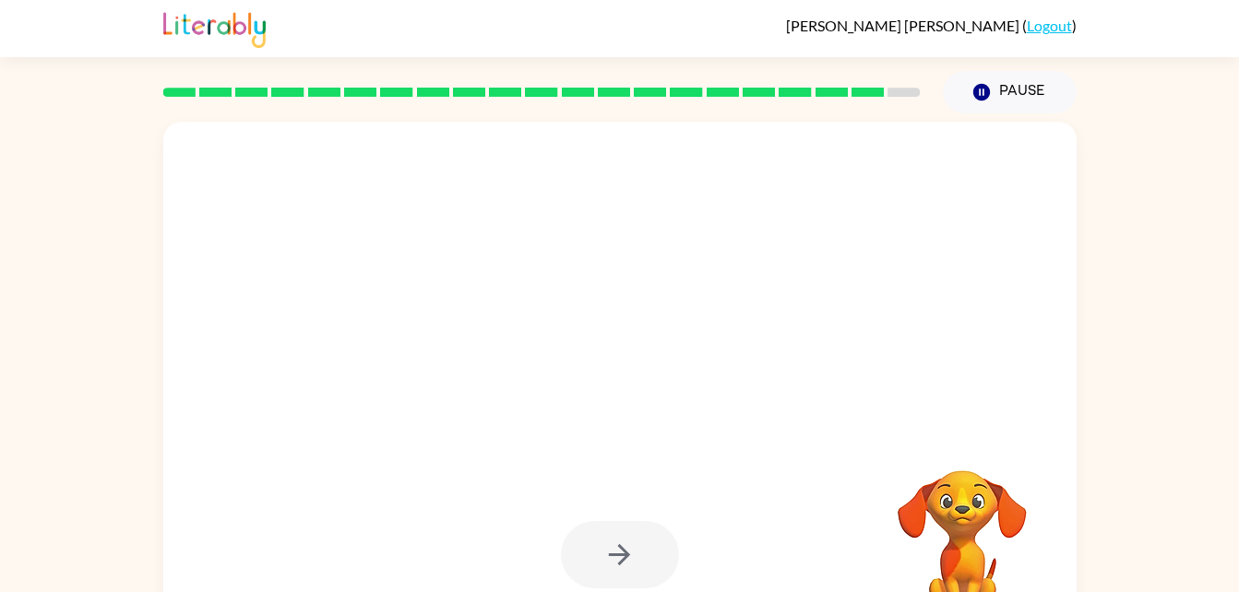
click at [977, 528] on video "Your browser must support playing .mp4 files to use Literably. Please try using…" at bounding box center [962, 534] width 185 height 185
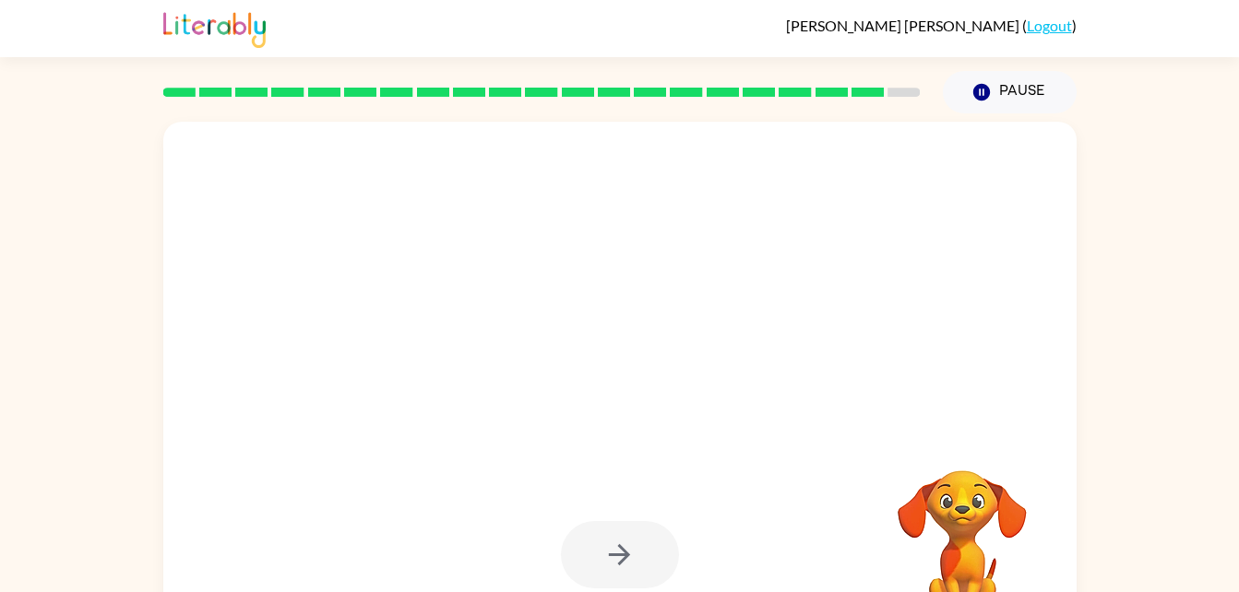
click at [977, 528] on video "Your browser must support playing .mp4 files to use Literably. Please try using…" at bounding box center [962, 534] width 185 height 185
click at [946, 485] on video "Your browser must support playing .mp4 files to use Literably. Please try using…" at bounding box center [962, 534] width 185 height 185
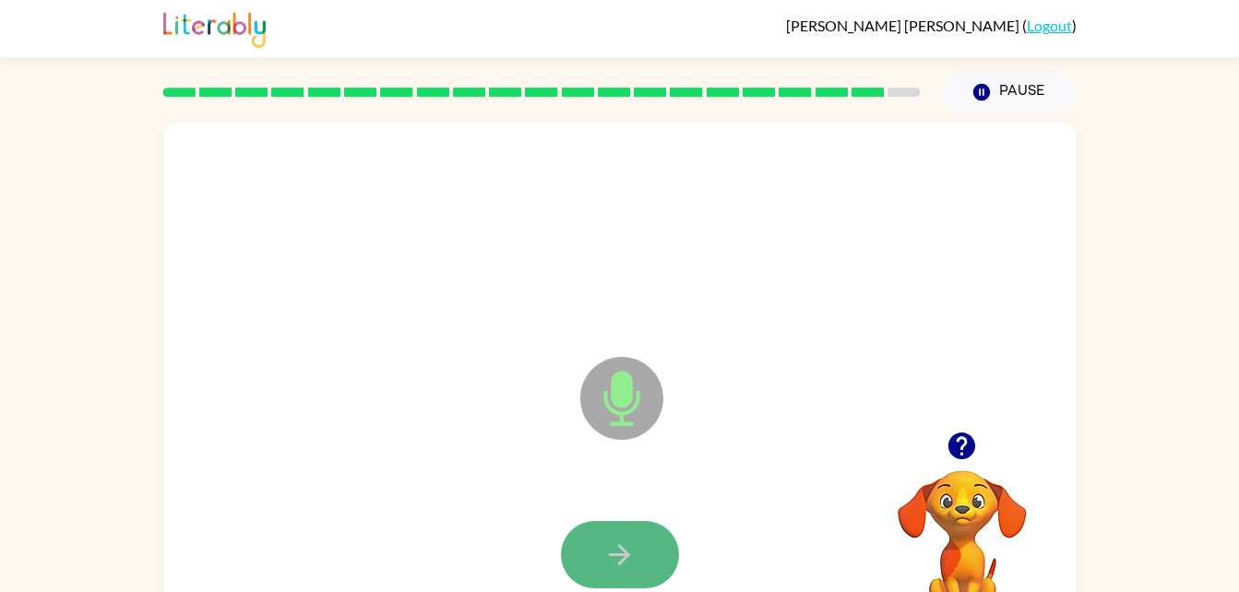
click at [641, 543] on button "button" at bounding box center [620, 554] width 118 height 67
